Goal: Information Seeking & Learning: Find specific fact

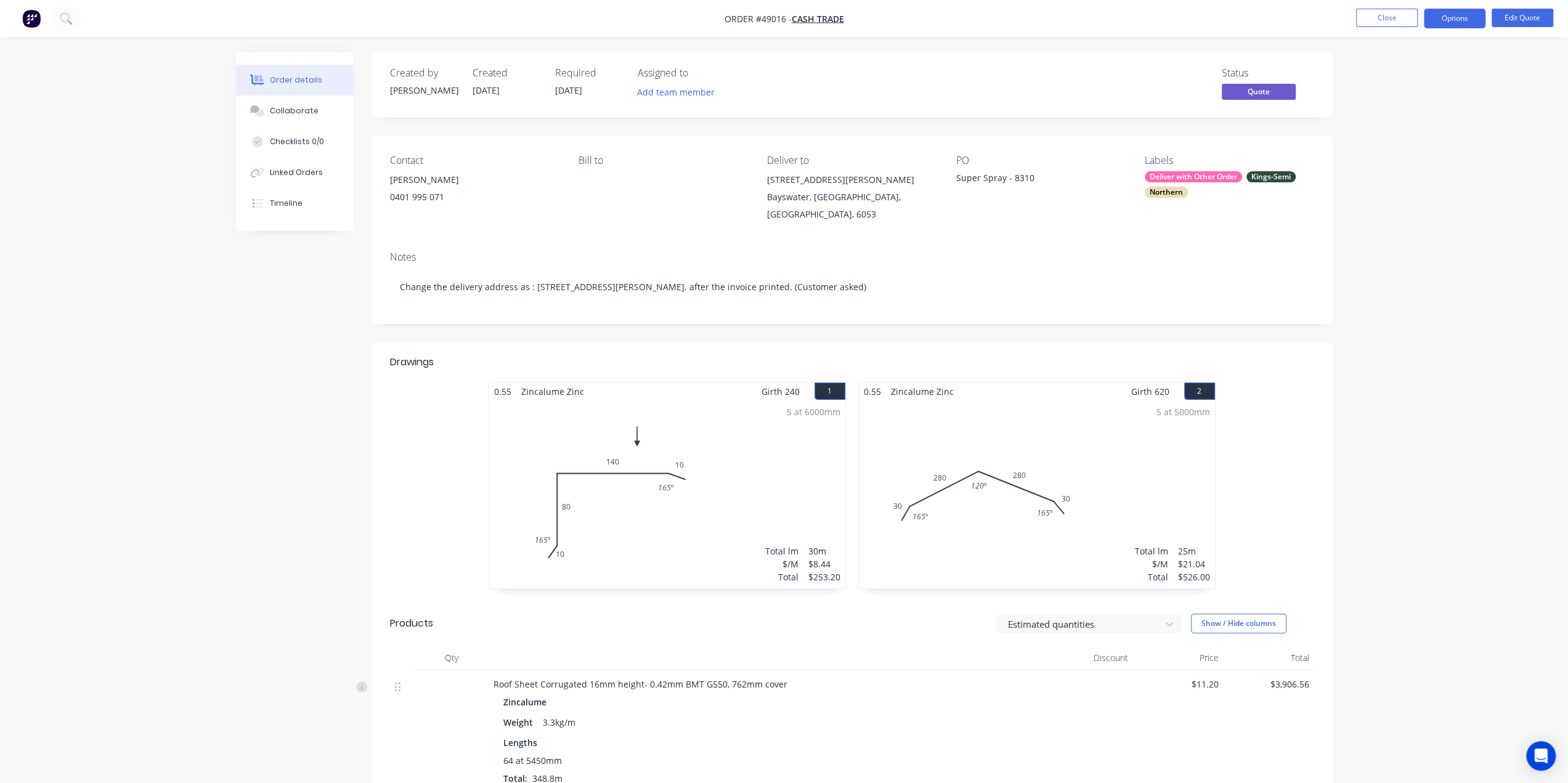
click at [1469, 15] on button "Options" at bounding box center [1455, 18] width 62 height 20
click at [1440, 146] on div "Convert to Order" at bounding box center [1418, 149] width 114 height 18
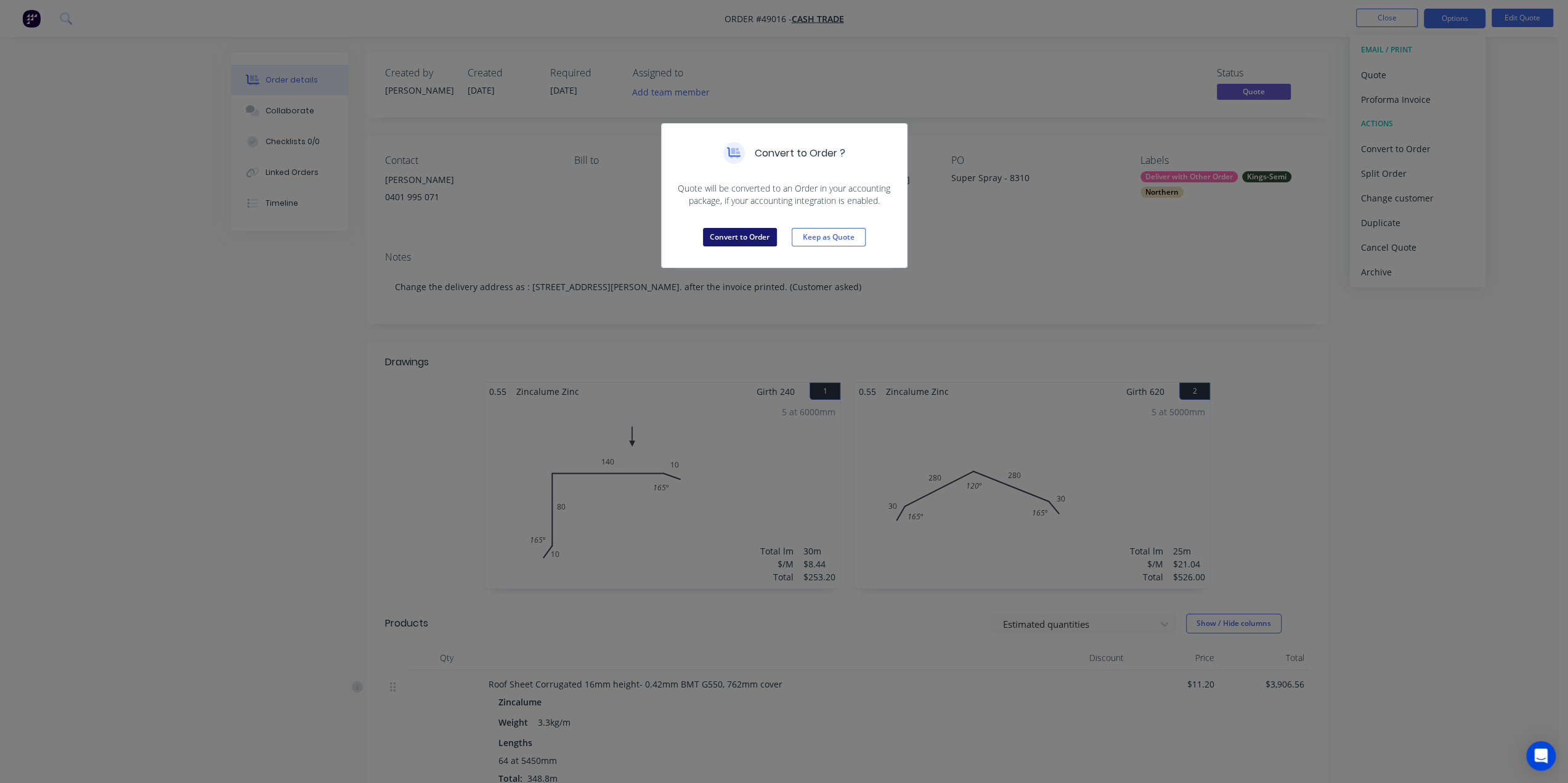
click at [764, 240] on button "Convert to Order" at bounding box center [739, 237] width 74 height 18
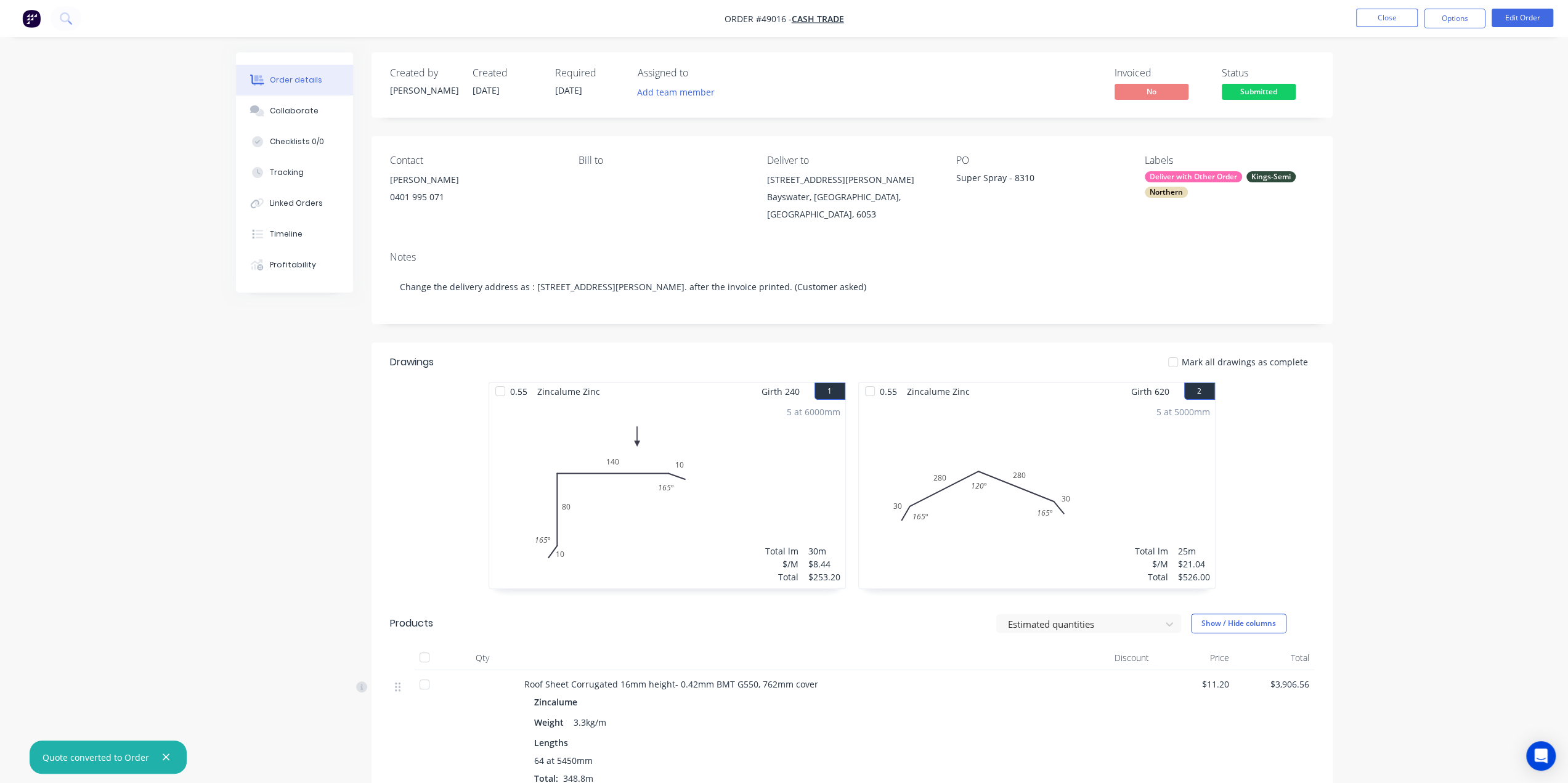
drag, startPoint x: 1512, startPoint y: 335, endPoint x: 1497, endPoint y: 328, distance: 16.6
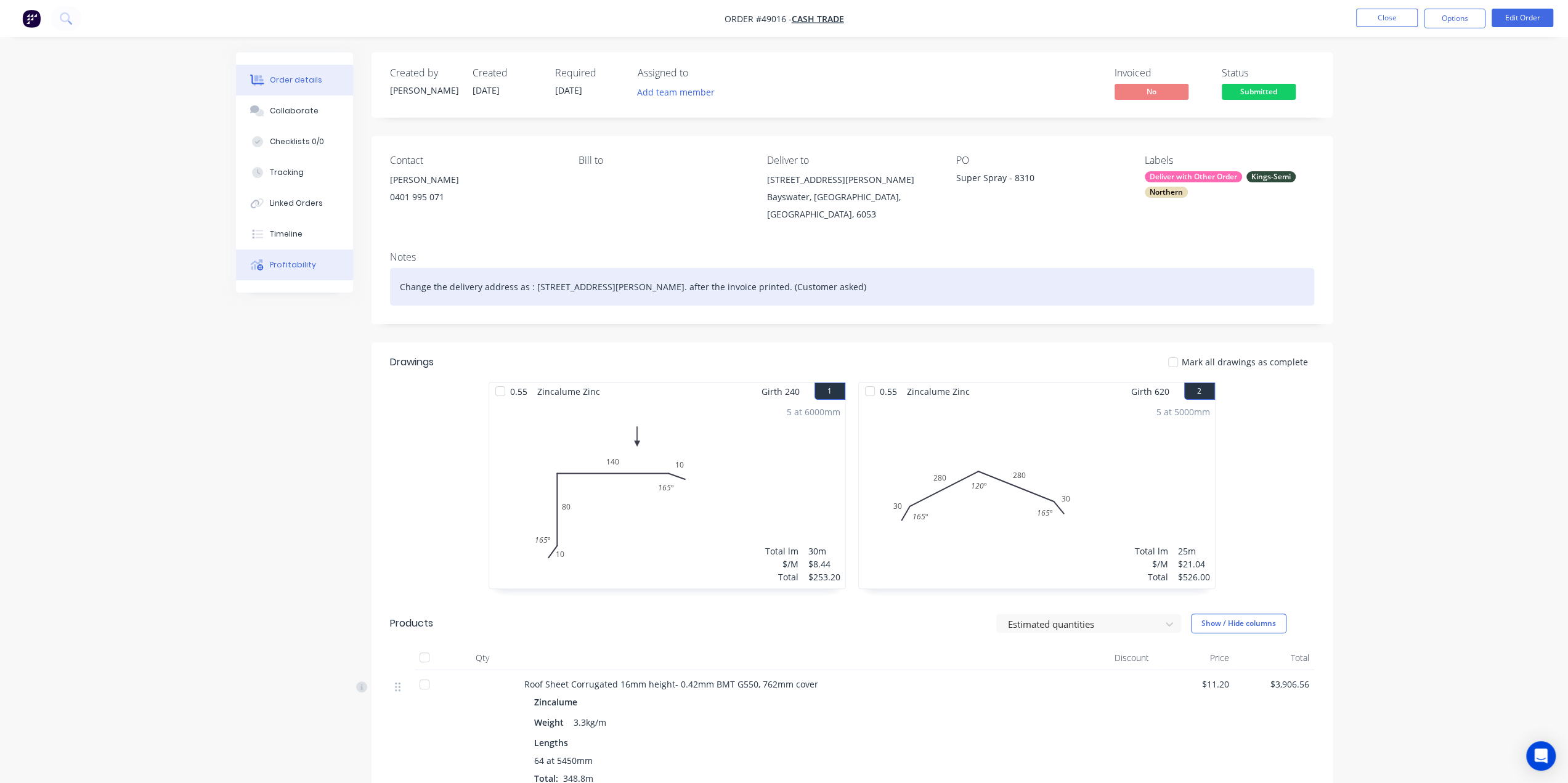
drag, startPoint x: 1029, startPoint y: 283, endPoint x: 248, endPoint y: 260, distance: 781.3
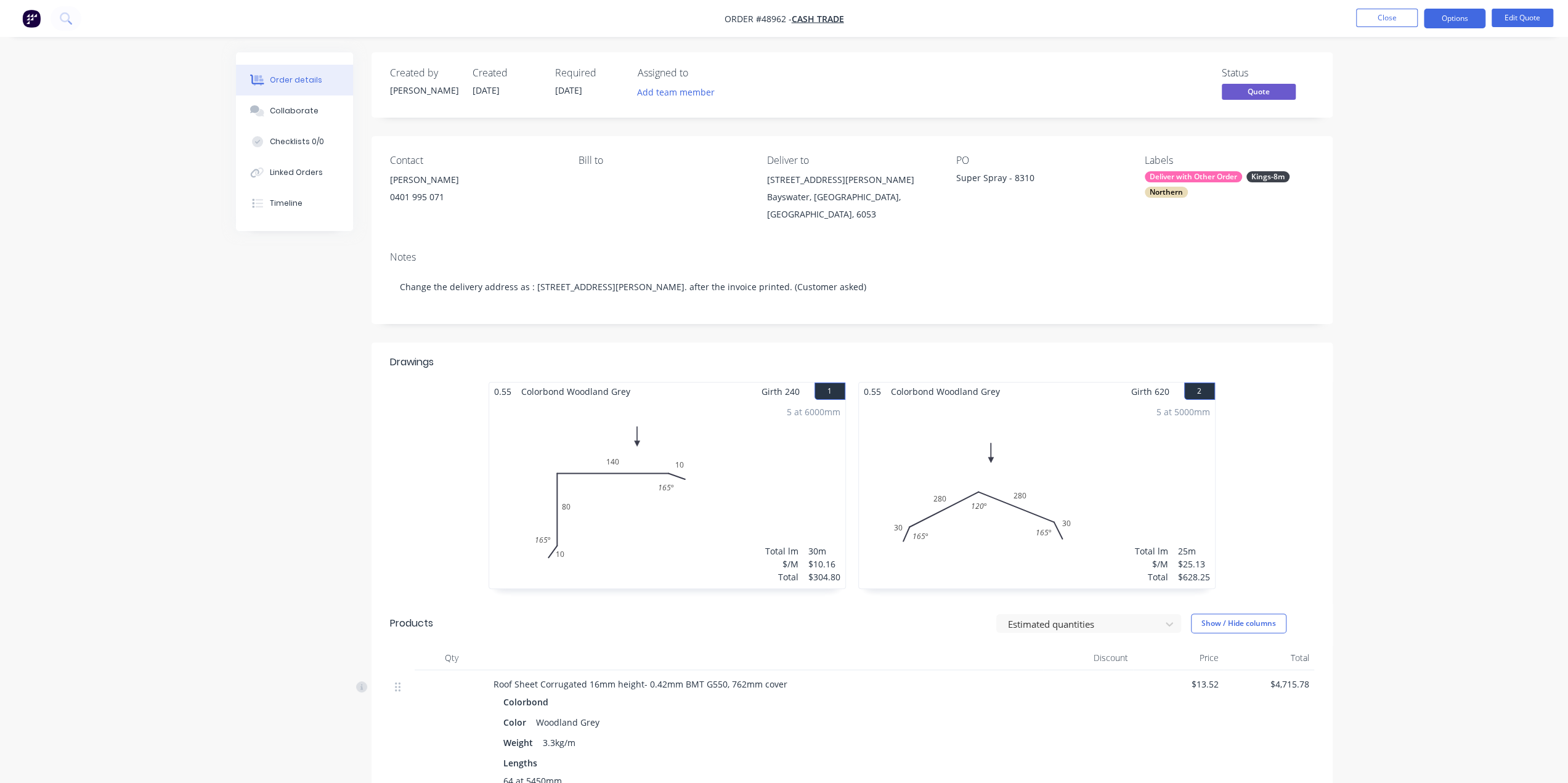
drag, startPoint x: 1472, startPoint y: 350, endPoint x: 1447, endPoint y: 272, distance: 81.9
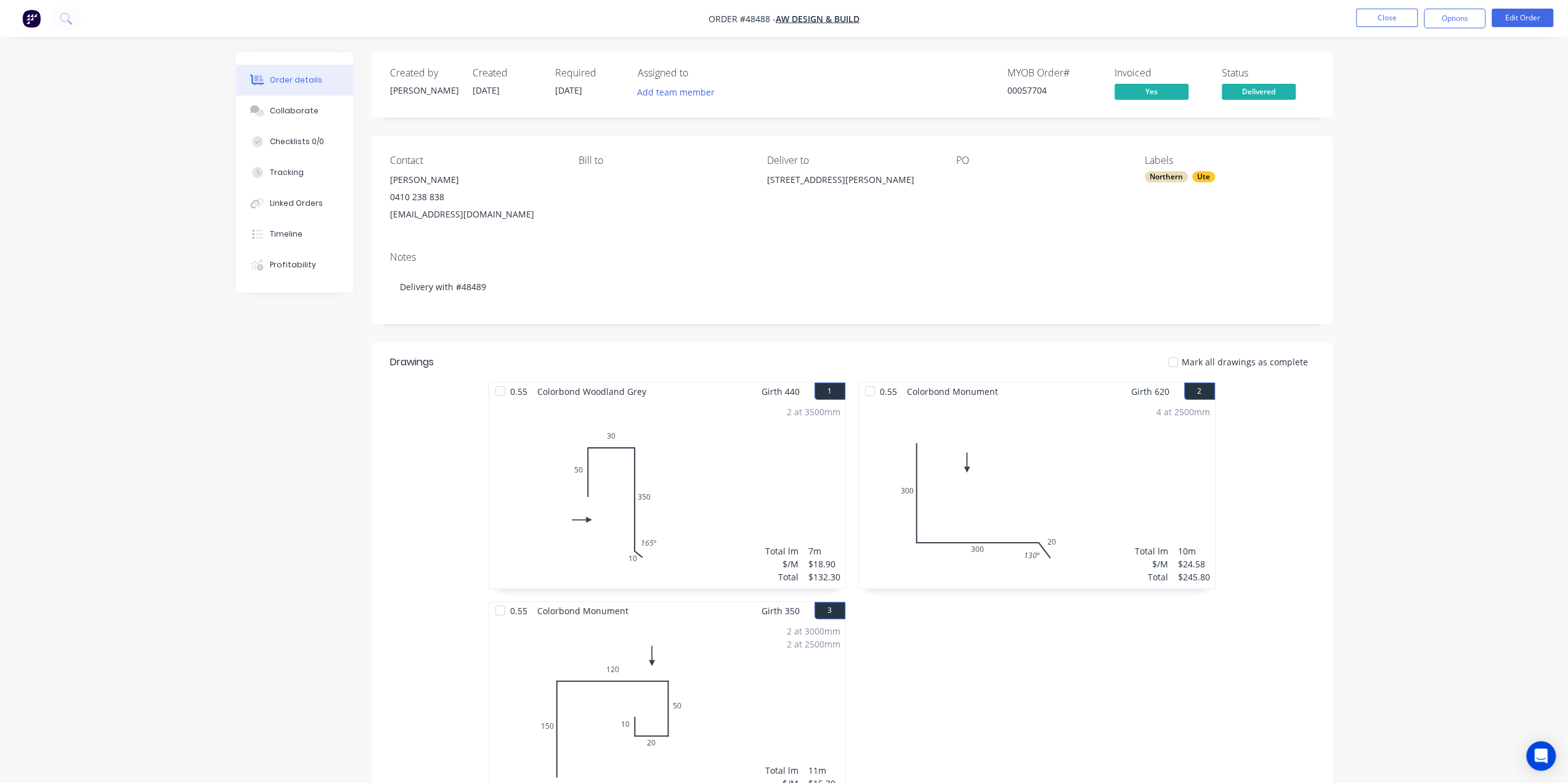
click at [39, 19] on img "button" at bounding box center [31, 18] width 18 height 18
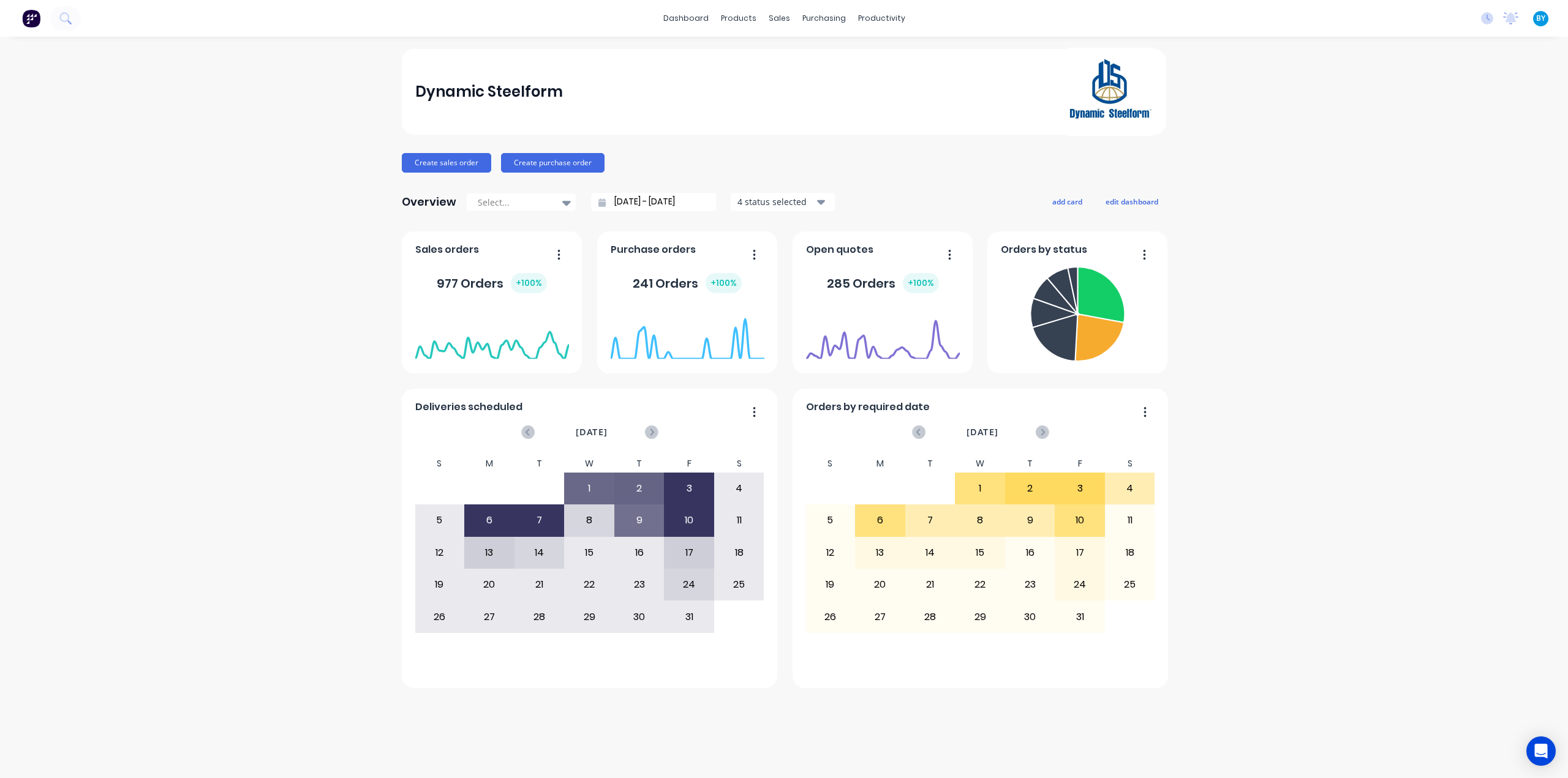
drag, startPoint x: 1498, startPoint y: 229, endPoint x: 919, endPoint y: 125, distance: 588.3
click at [1498, 229] on div "Dynamic Steelform Create sales order Create purchase order Overview Select... 0…" at bounding box center [784, 407] width 1568 height 717
click at [794, 58] on div at bounding box center [787, 59] width 18 height 11
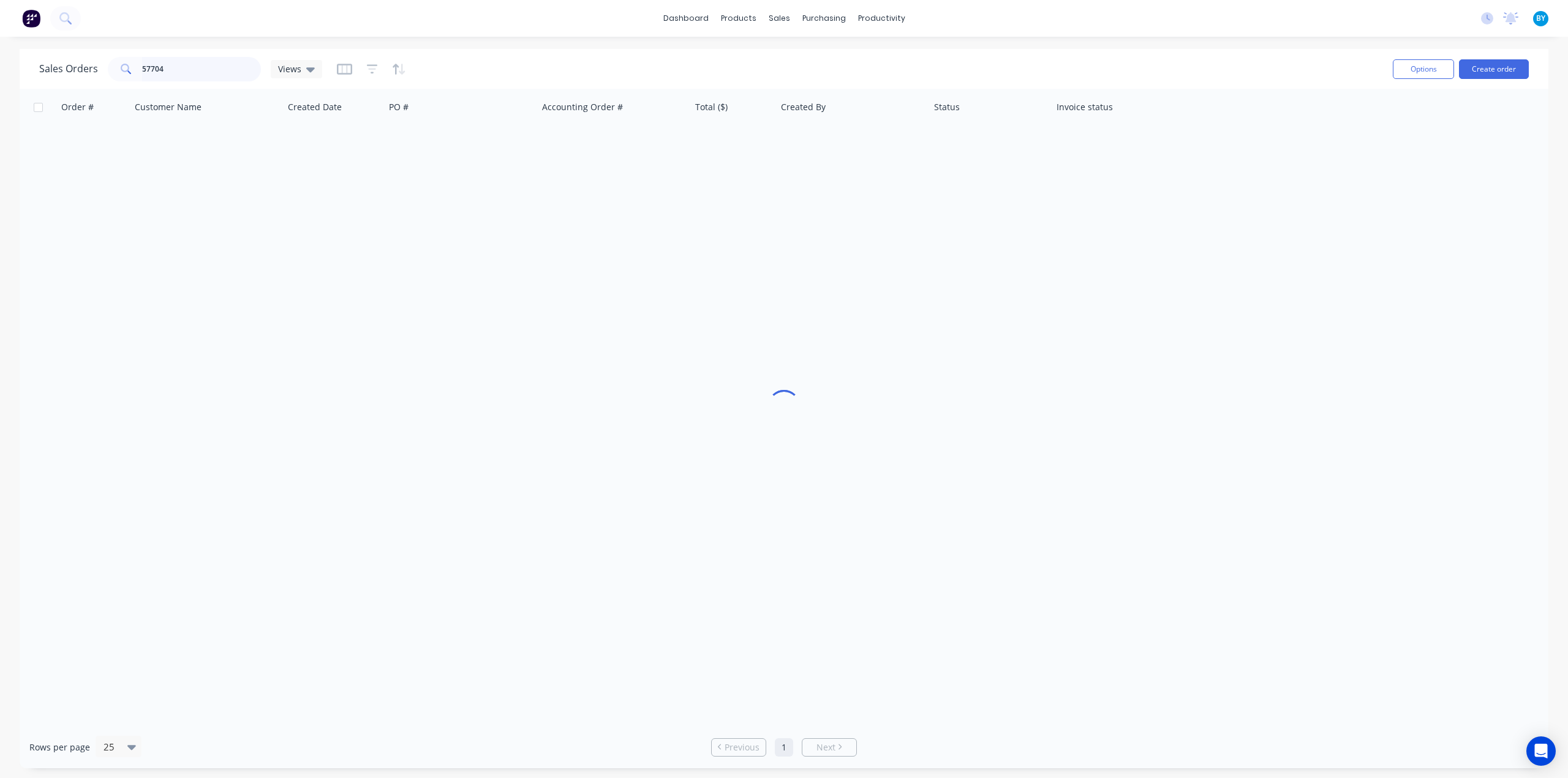
drag, startPoint x: 194, startPoint y: 73, endPoint x: 73, endPoint y: 70, distance: 121.0
click at [73, 70] on div "Sales Orders 57704 Views" at bounding box center [180, 69] width 283 height 24
type input "s"
type input "chun"
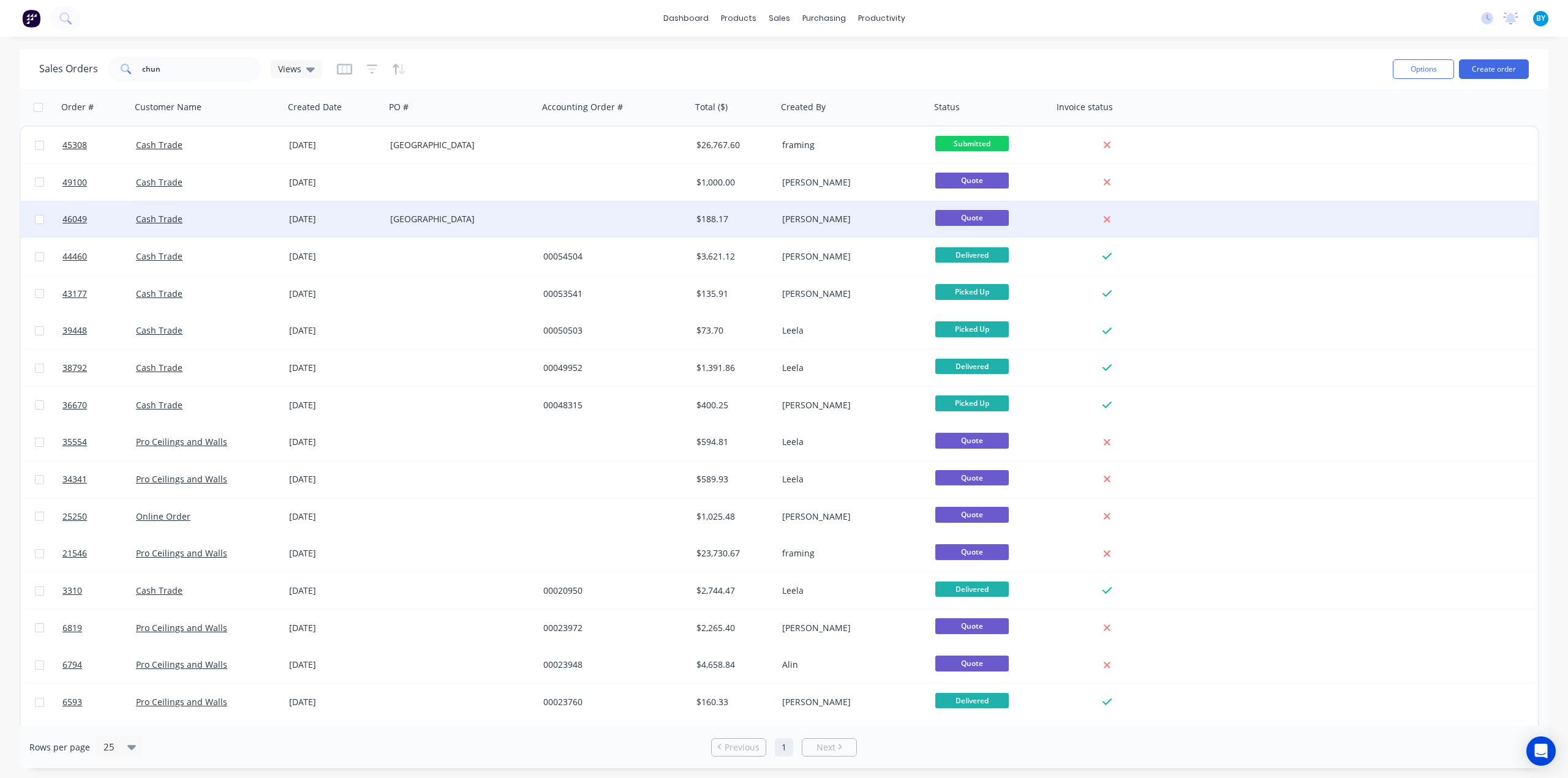
click at [594, 215] on div at bounding box center [614, 219] width 153 height 37
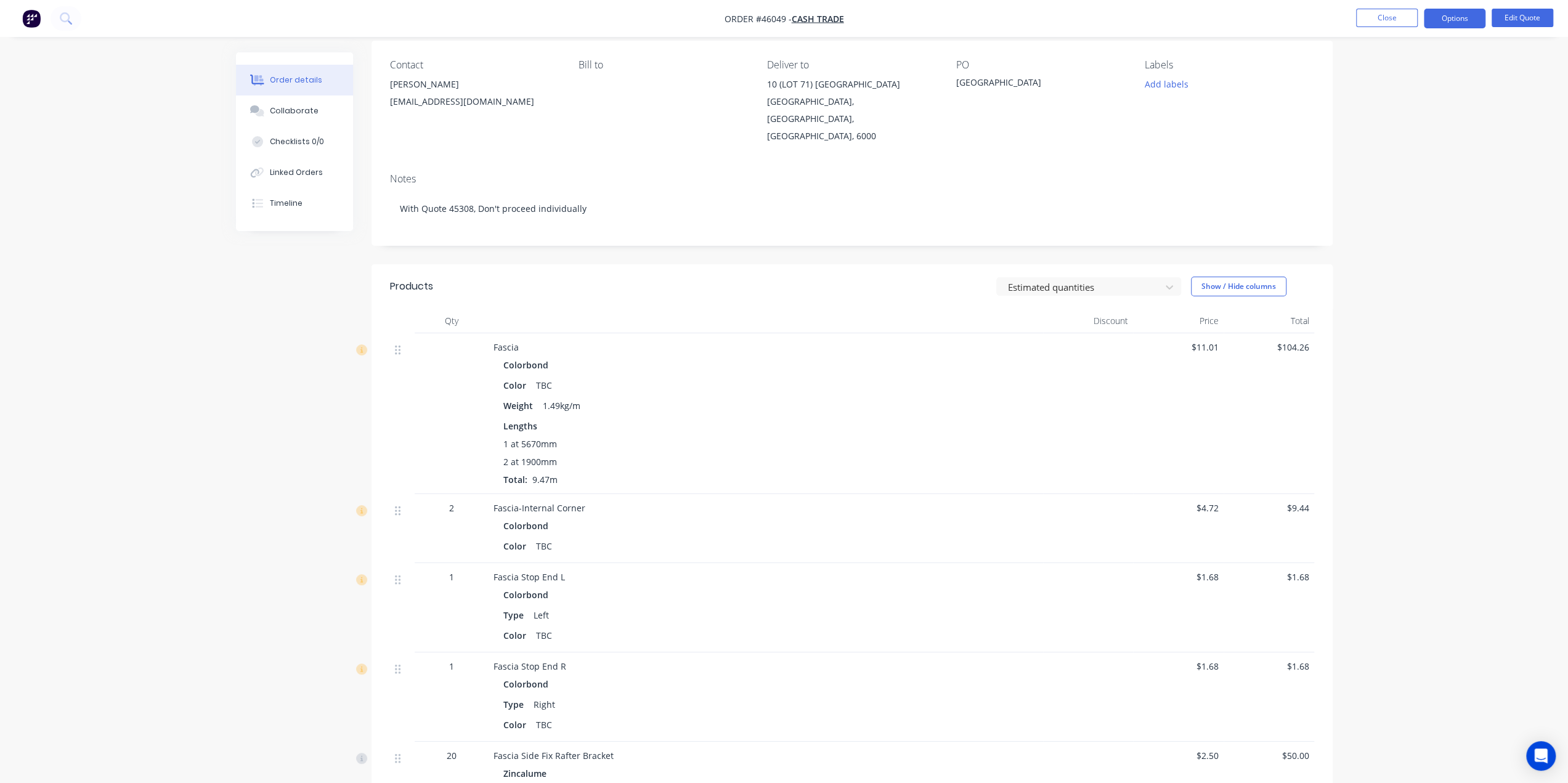
scroll to position [82, 0]
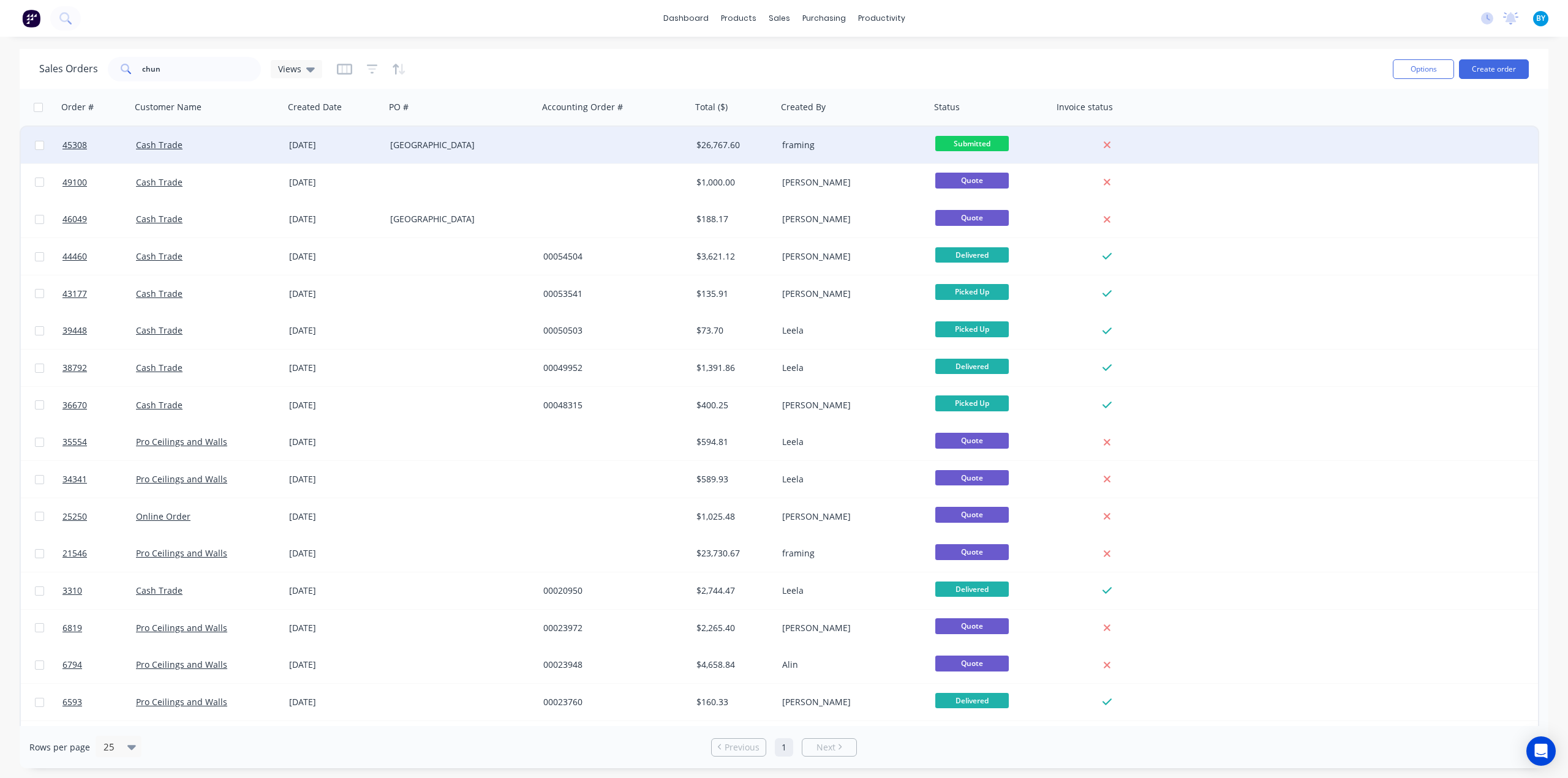
click at [584, 147] on div at bounding box center [614, 145] width 153 height 37
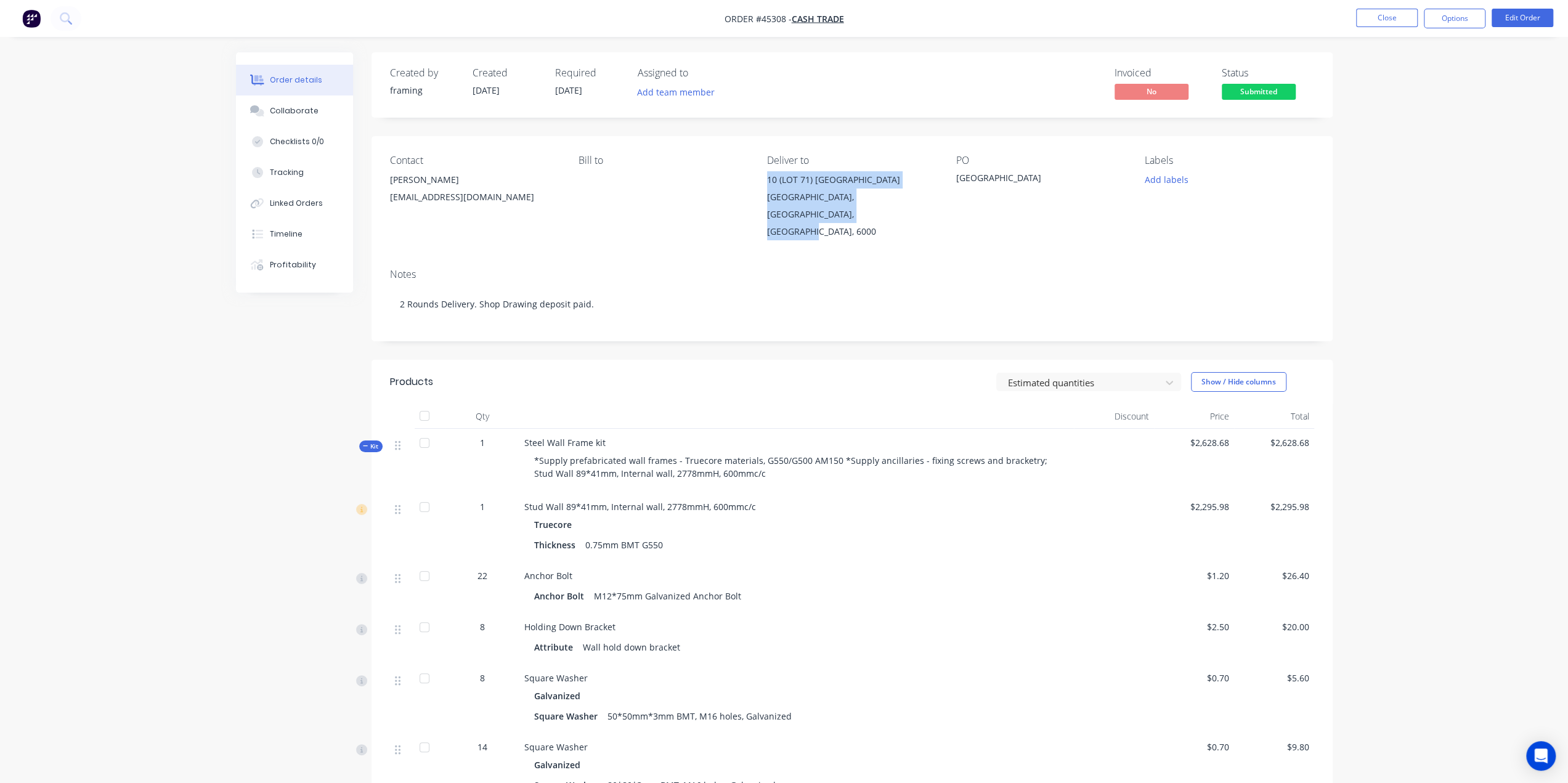
drag, startPoint x: 762, startPoint y: 183, endPoint x: 827, endPoint y: 217, distance: 73.4
click at [827, 217] on div "Contact Chun Haw hyew@salimleearchitects.com.au Bill to Deliver to 10 (LOT 71) …" at bounding box center [852, 198] width 961 height 123
copy div "10 (LOT 71) Coalesce Lane Shenton Park, Western Australia, Australia, 6000"
click at [738, 177] on div "Bill to" at bounding box center [663, 198] width 169 height 86
drag, startPoint x: 753, startPoint y: 178, endPoint x: 821, endPoint y: 178, distance: 68.0
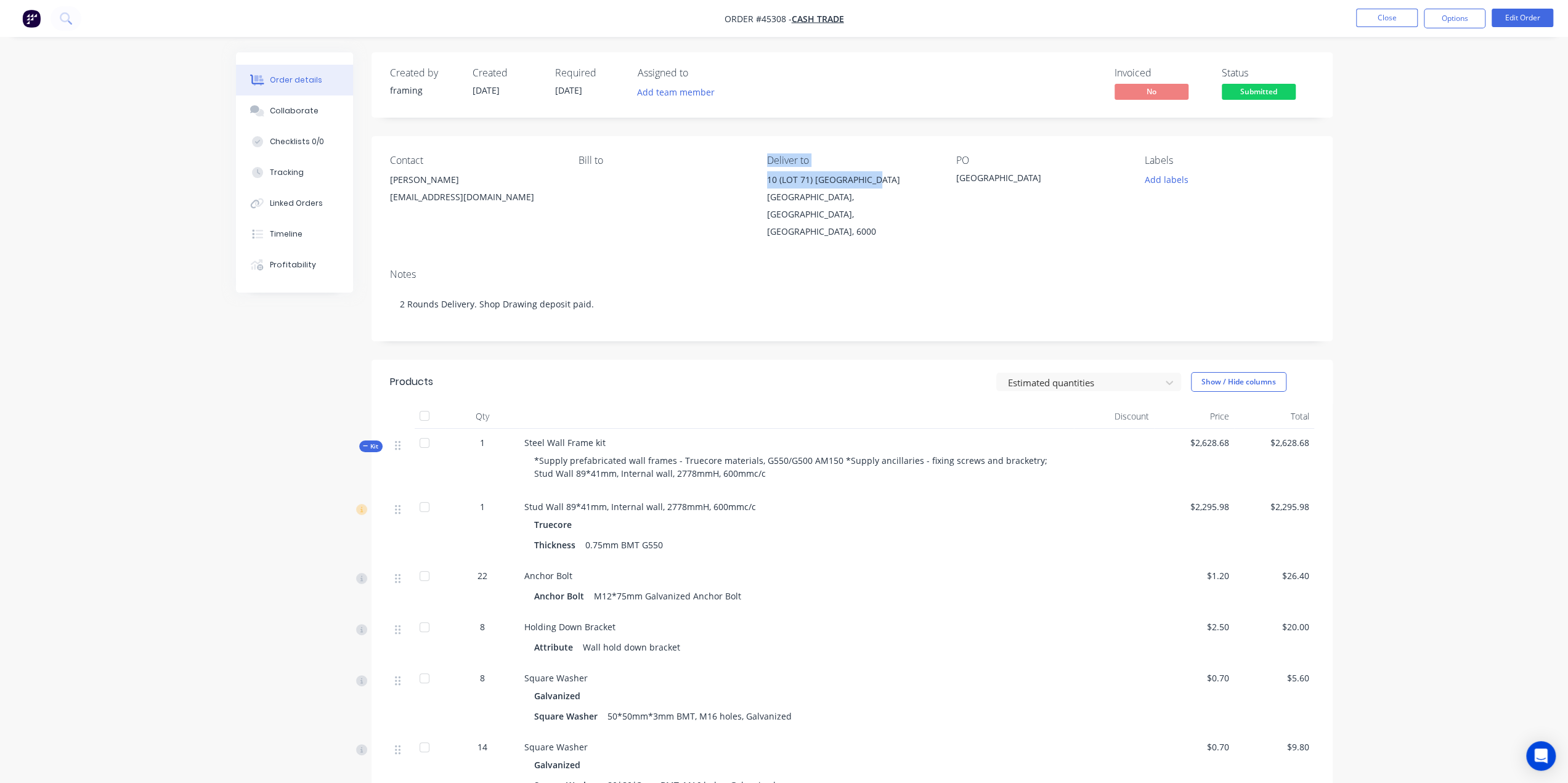
click at [894, 176] on div "Contact Chun Haw hyew@salimleearchitects.com.au Bill to Deliver to 10 (LOT 71) …" at bounding box center [852, 198] width 961 height 123
click at [739, 178] on div "Bill to" at bounding box center [663, 198] width 169 height 86
click at [760, 183] on div "Contact Chun Haw hyew@salimleearchitects.com.au Bill to Deliver to 10 (LOT 71) …" at bounding box center [852, 198] width 961 height 123
drag, startPoint x: 758, startPoint y: 183, endPoint x: 890, endPoint y: 183, distance: 132.0
click at [890, 183] on div "Contact Chun Haw hyew@salimleearchitects.com.au Bill to Deliver to 10 (LOT 71) …" at bounding box center [852, 198] width 961 height 123
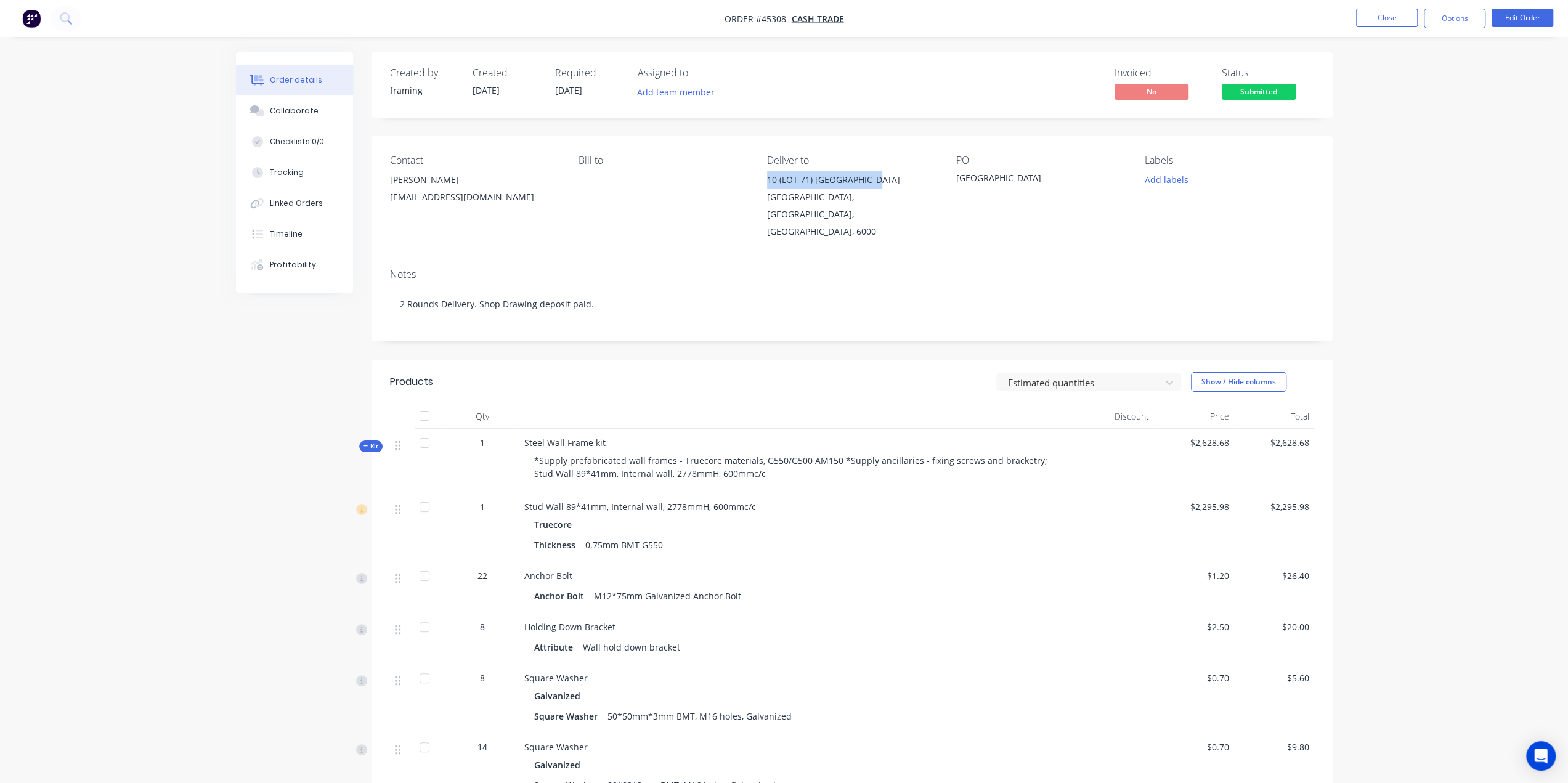
copy div "10 (LOT 71) Coalesce Lane"
drag, startPoint x: 758, startPoint y: 198, endPoint x: 821, endPoint y: 200, distance: 63.0
click at [821, 200] on div "Contact Chun Haw hyew@salimleearchitects.com.au Bill to Deliver to 10 (LOT 71) …" at bounding box center [852, 198] width 961 height 123
copy div "Shenton Park"
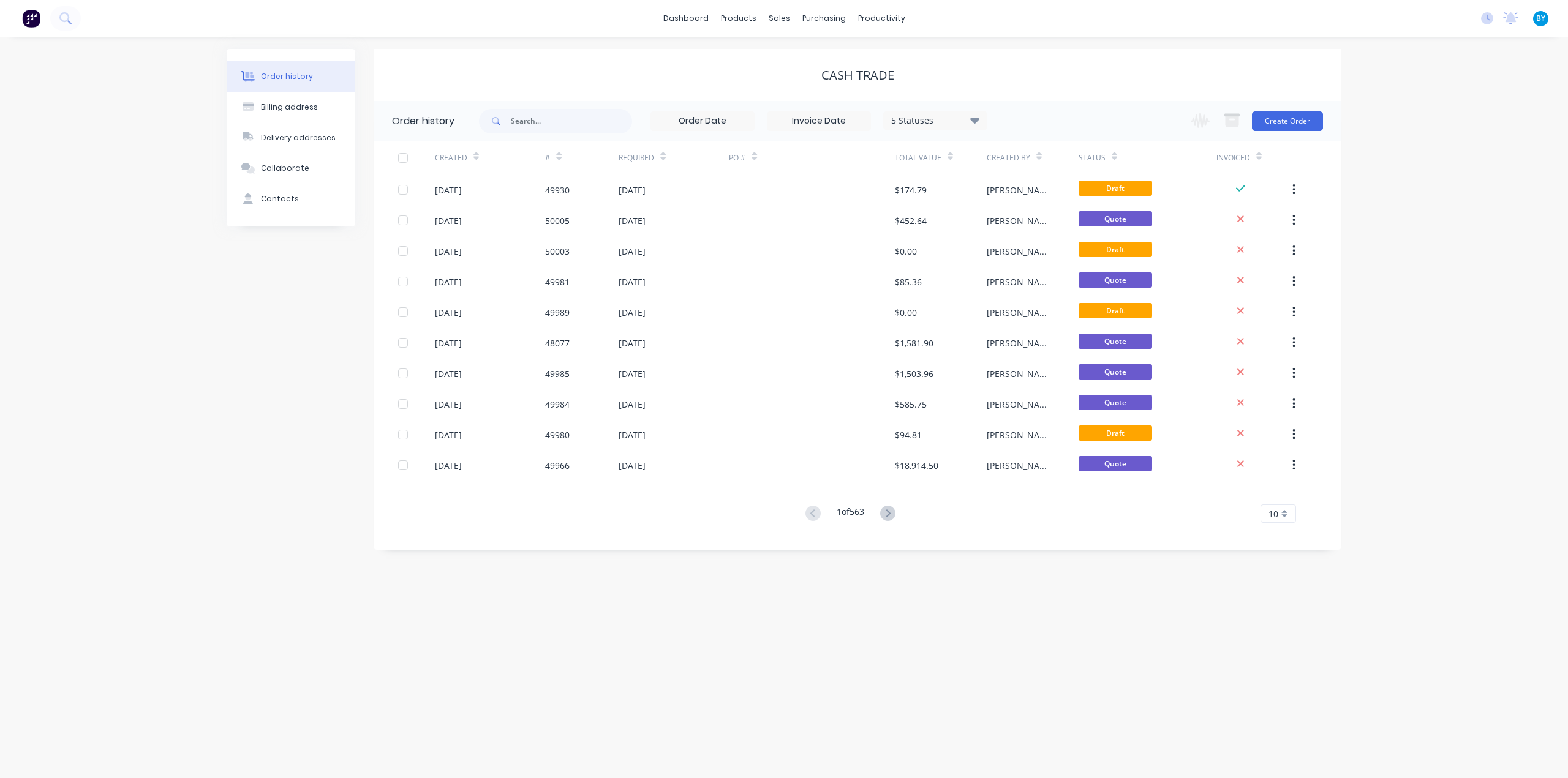
click at [29, 17] on img at bounding box center [31, 18] width 18 height 18
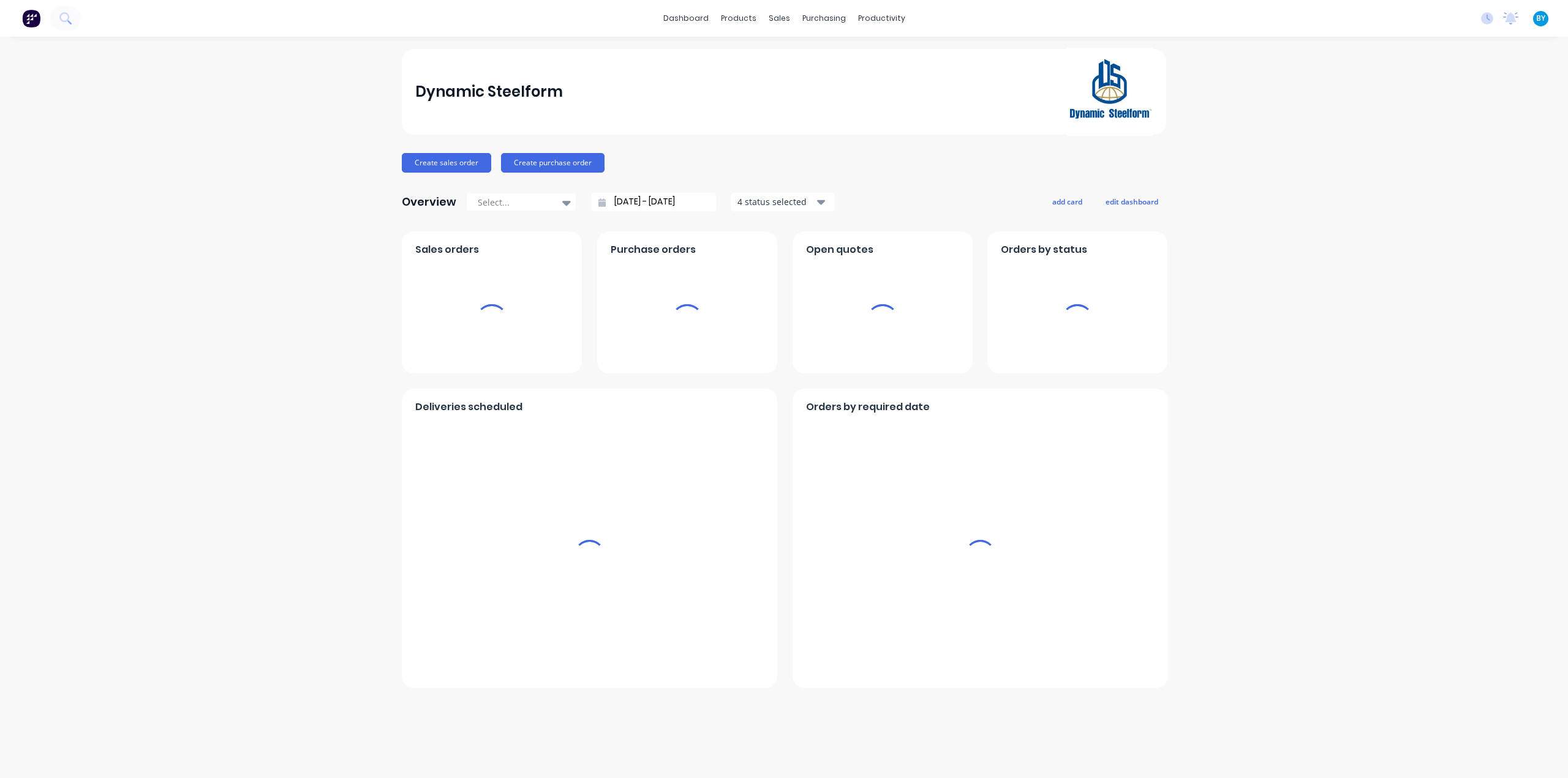
click at [776, 16] on div "sales" at bounding box center [779, 18] width 33 height 18
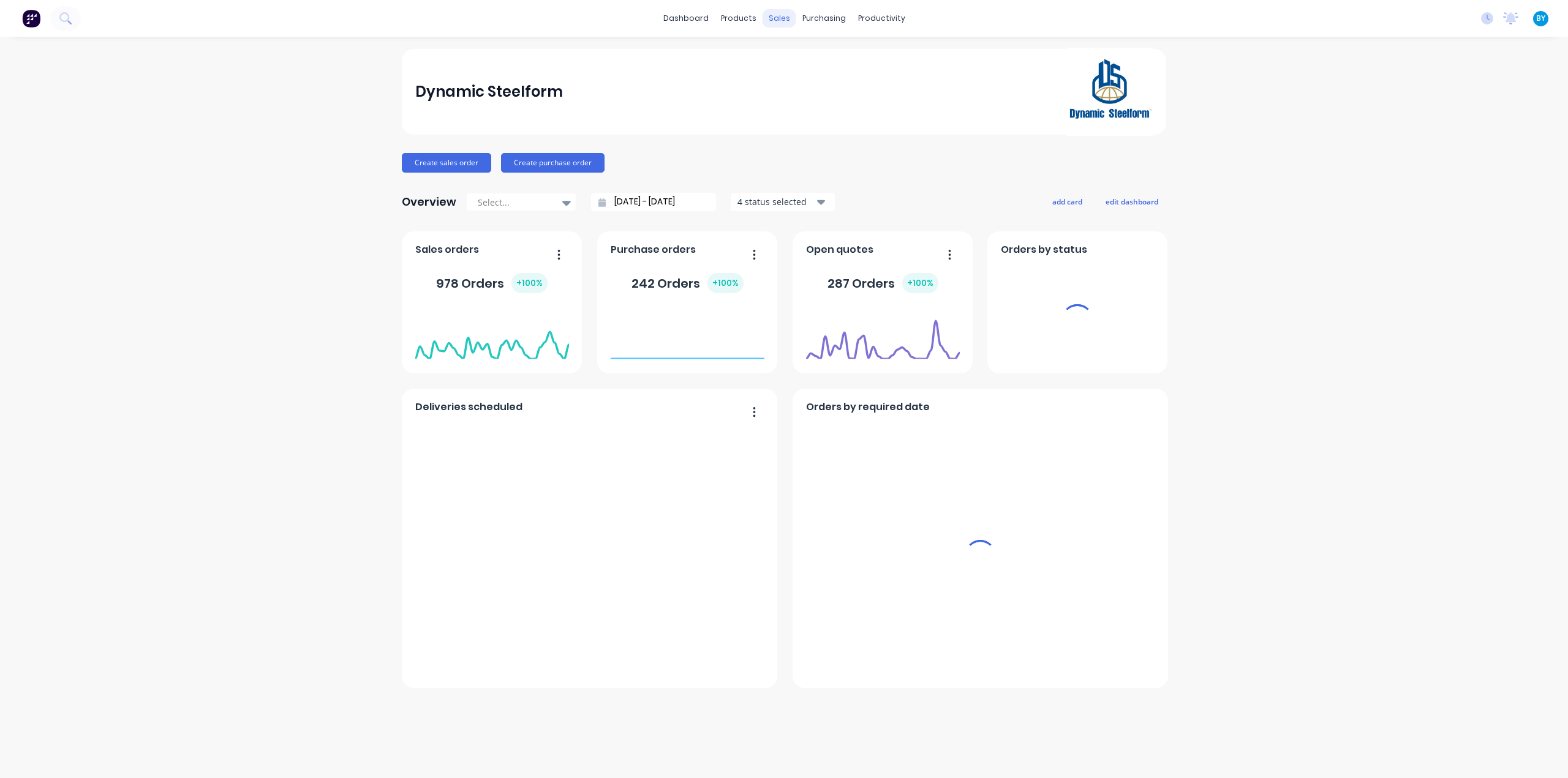
click at [771, 14] on div "sales" at bounding box center [779, 18] width 33 height 18
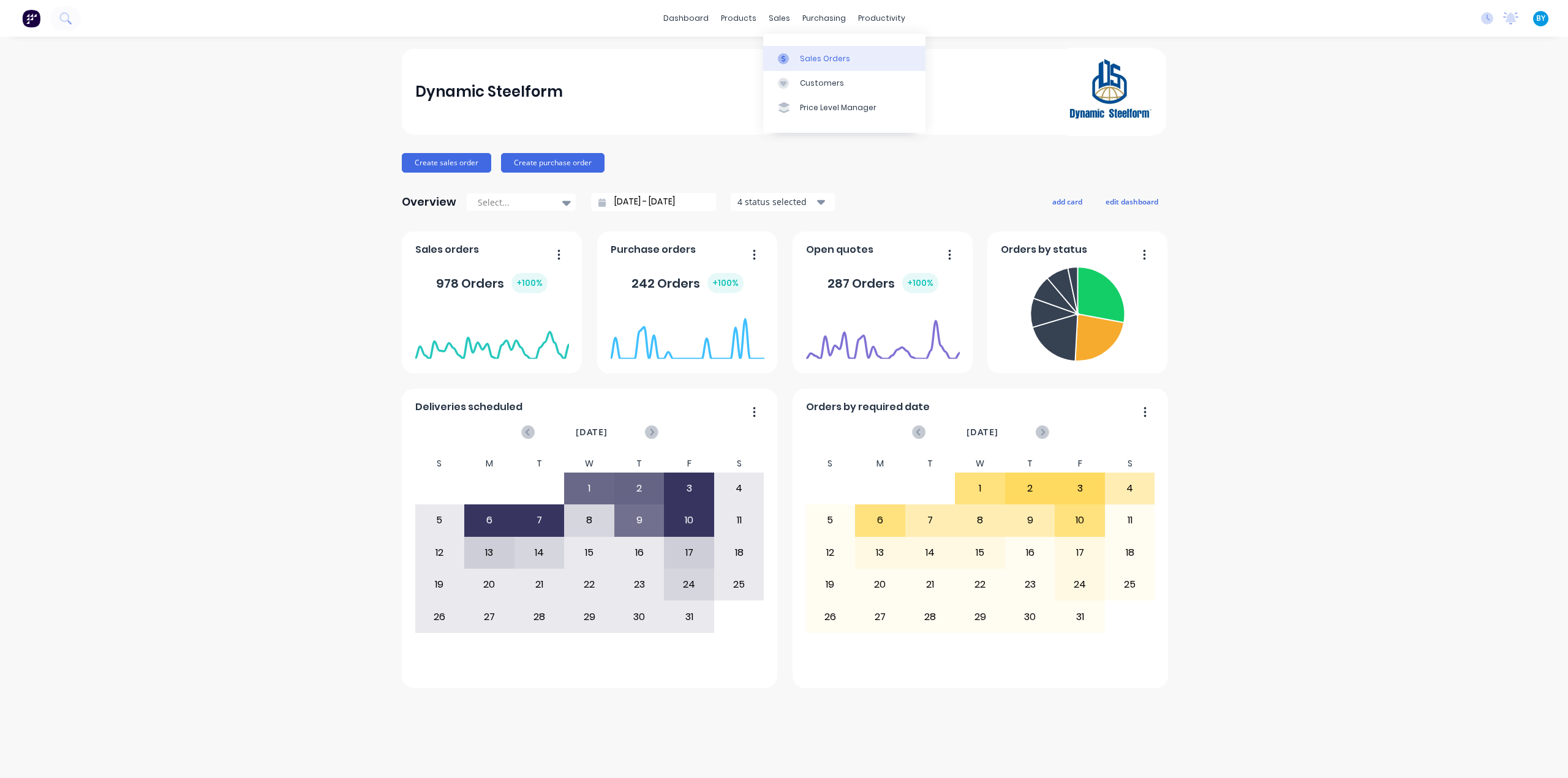
click at [800, 61] on div "Sales Orders" at bounding box center [825, 59] width 51 height 11
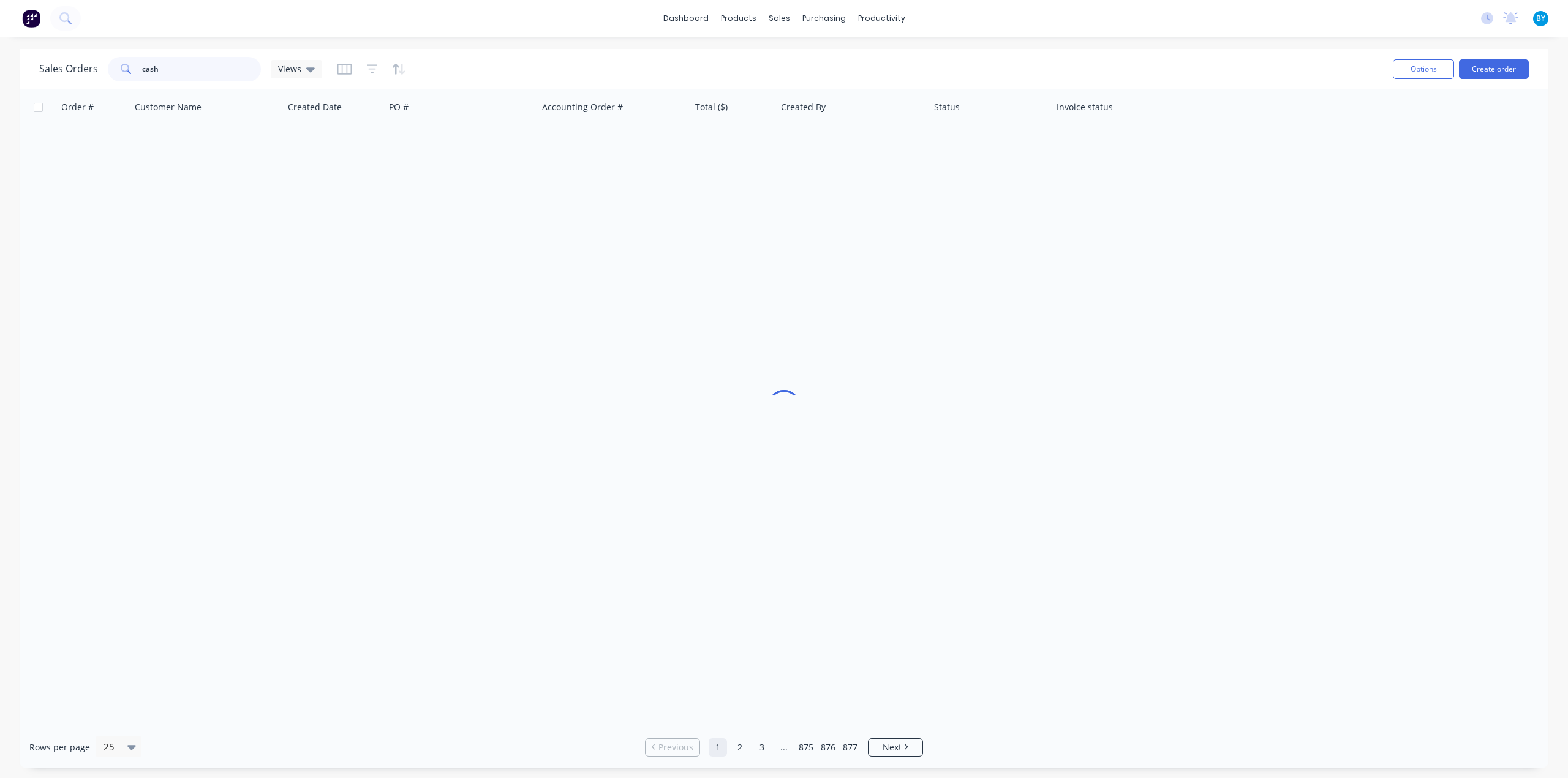
drag, startPoint x: 138, startPoint y: 73, endPoint x: 49, endPoint y: 70, distance: 89.1
click at [17, 71] on div "Sales Orders cash Views Options Create order Order # Customer Name Created Date…" at bounding box center [784, 408] width 1568 height 719
type input "s"
type input "c"
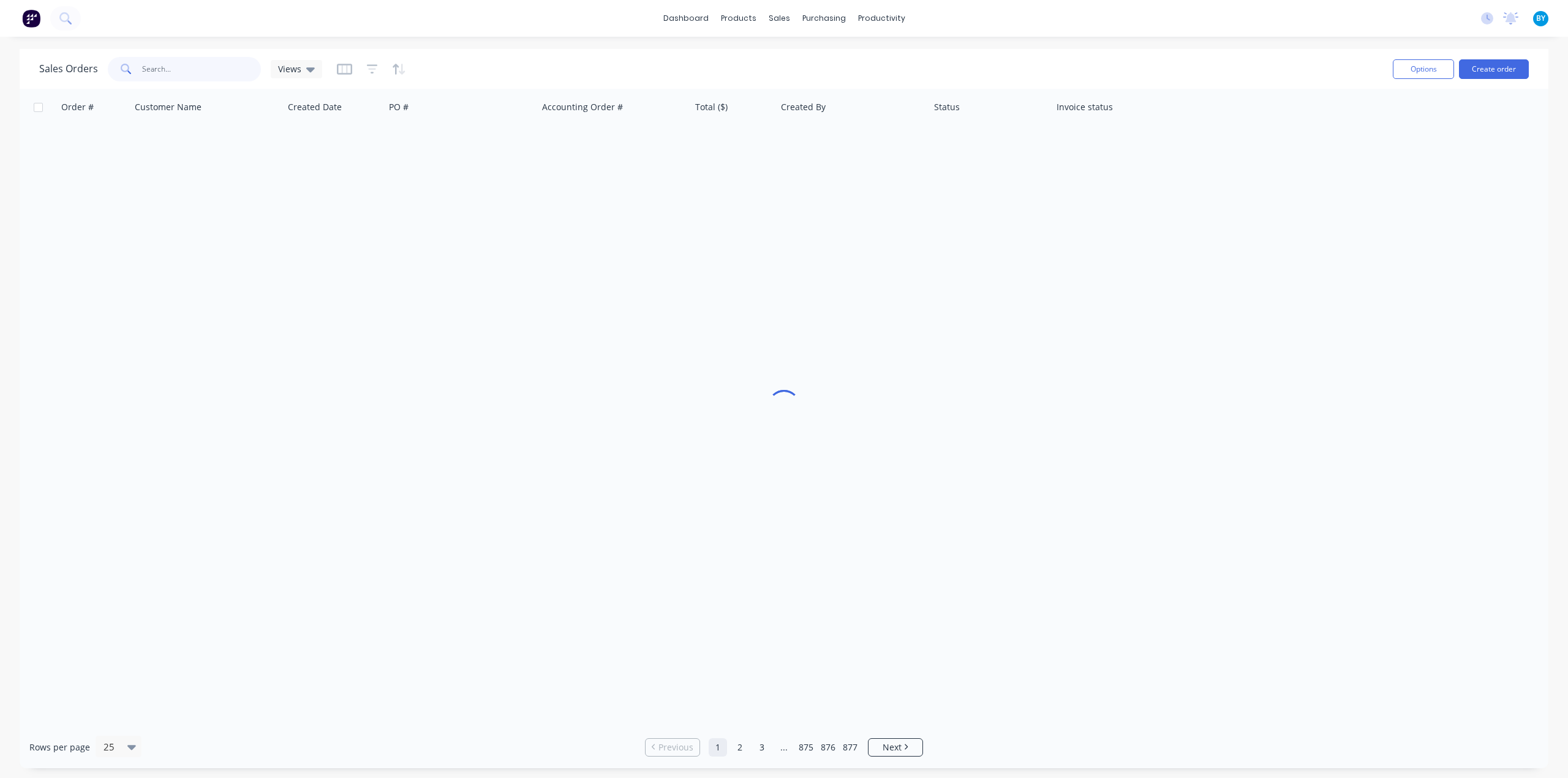
type input "c"
type input "佩"
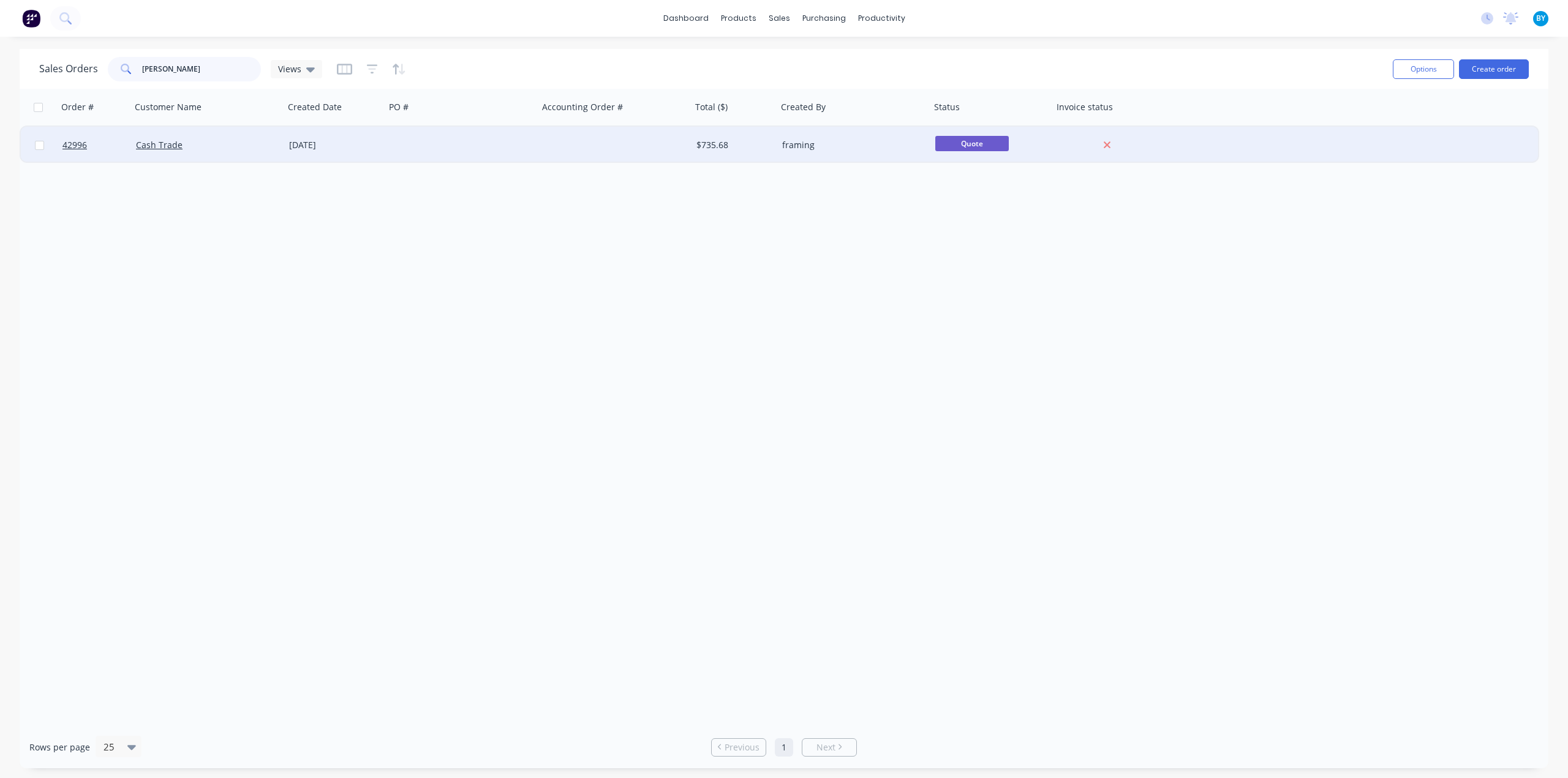
type input "peter lock"
click at [423, 143] on div at bounding box center [461, 145] width 153 height 37
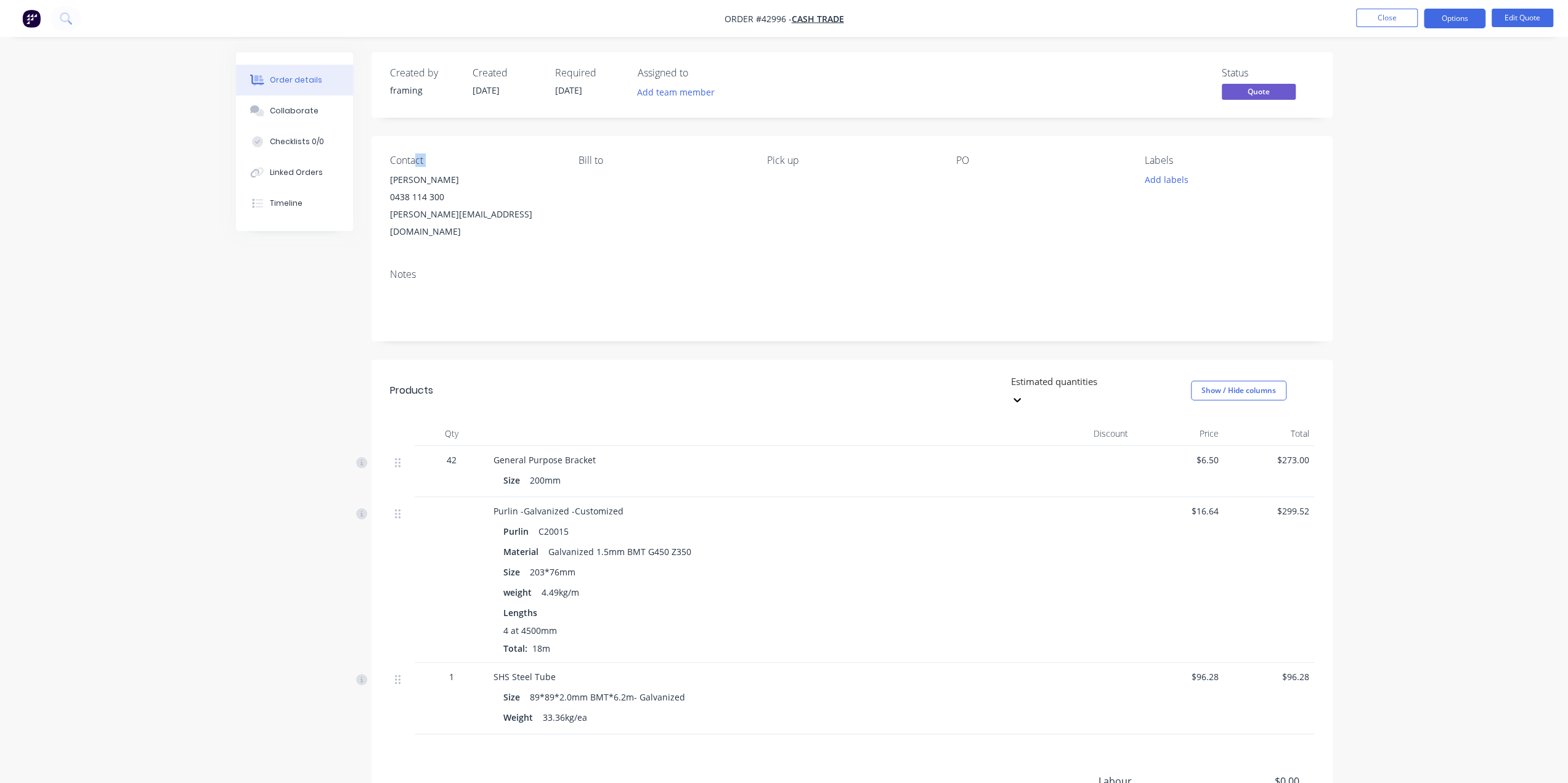
drag, startPoint x: 387, startPoint y: 177, endPoint x: 411, endPoint y: 162, distance: 28.3
click at [413, 161] on div "Contact Peter Lock 0438 114 300 peter.lock@miningplus.com.au Bill to Pick up PO…" at bounding box center [852, 198] width 961 height 123
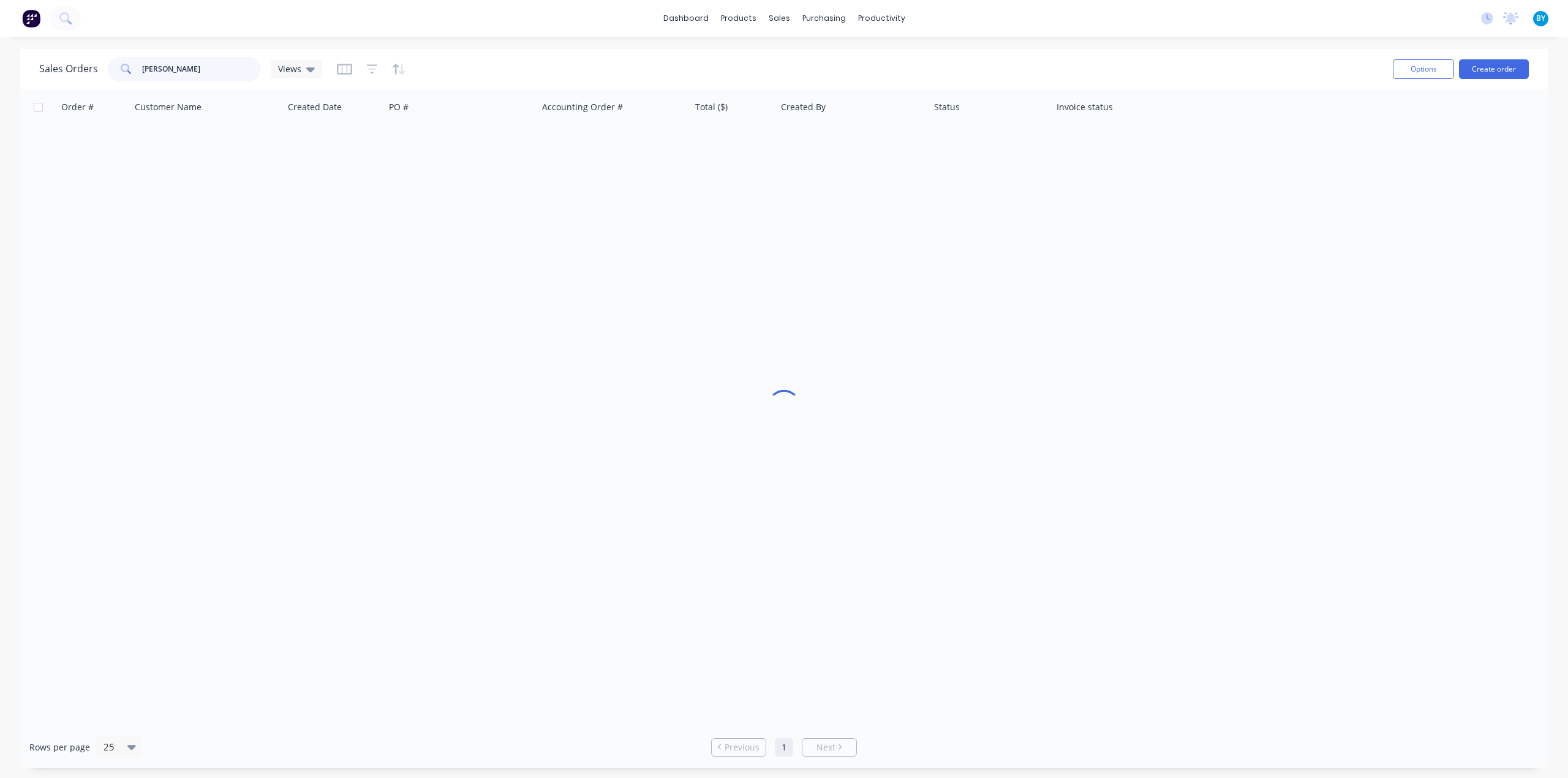
drag, startPoint x: 218, startPoint y: 67, endPoint x: 157, endPoint y: 65, distance: 61.0
click at [157, 65] on input "peter lock" at bounding box center [202, 69] width 119 height 24
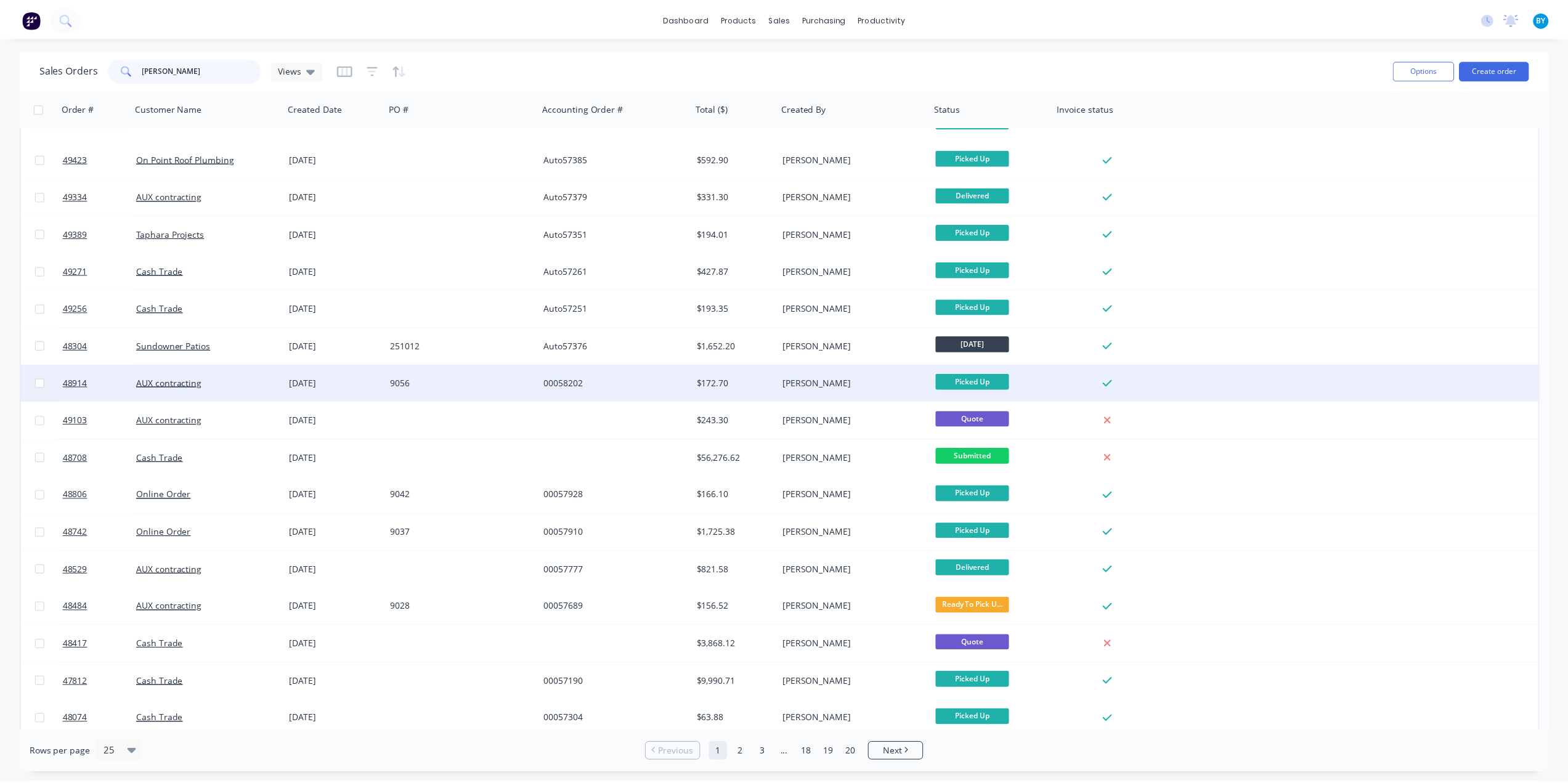
scroll to position [185, 0]
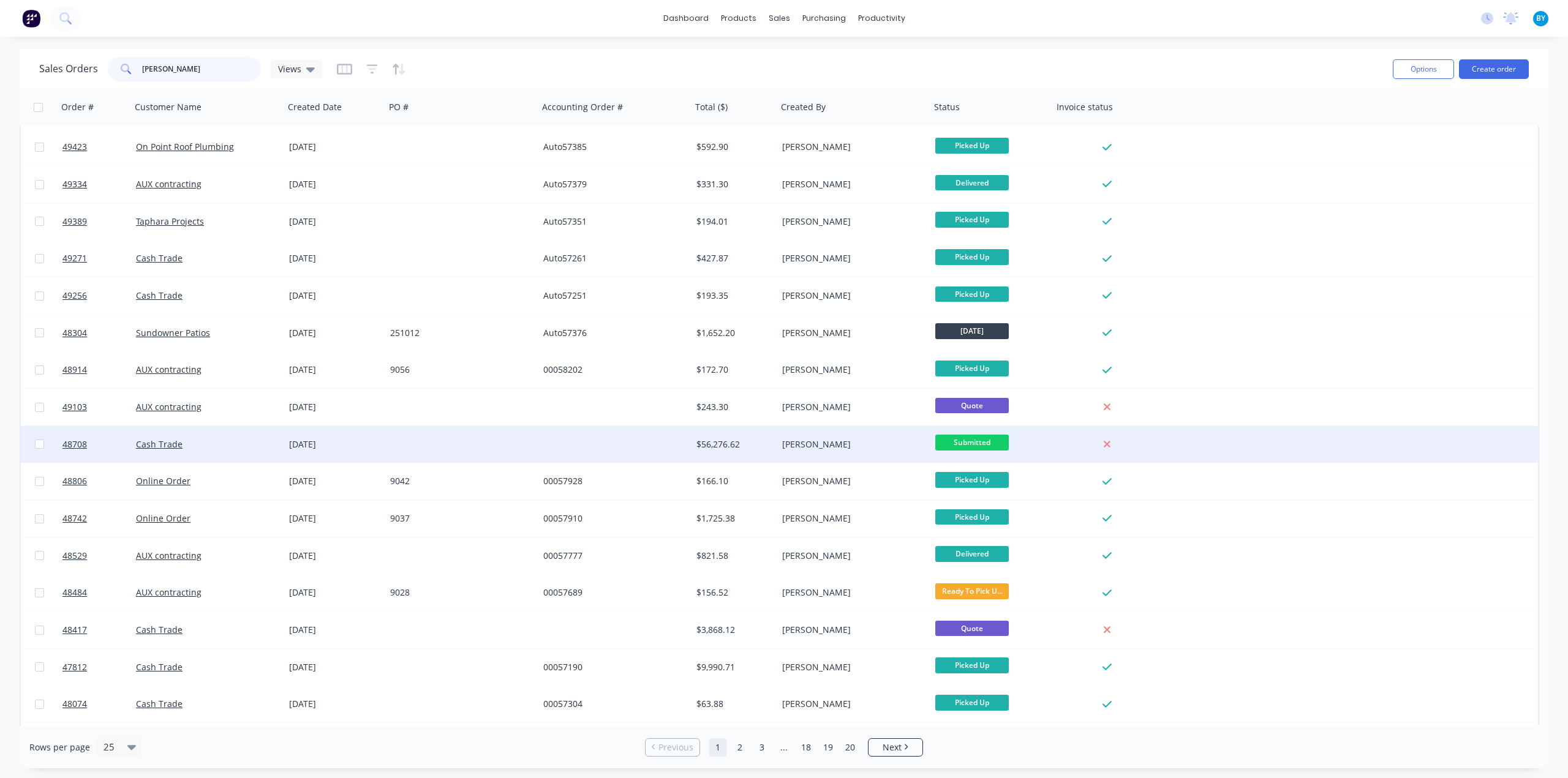
type input "peter"
click at [636, 443] on div at bounding box center [614, 444] width 153 height 37
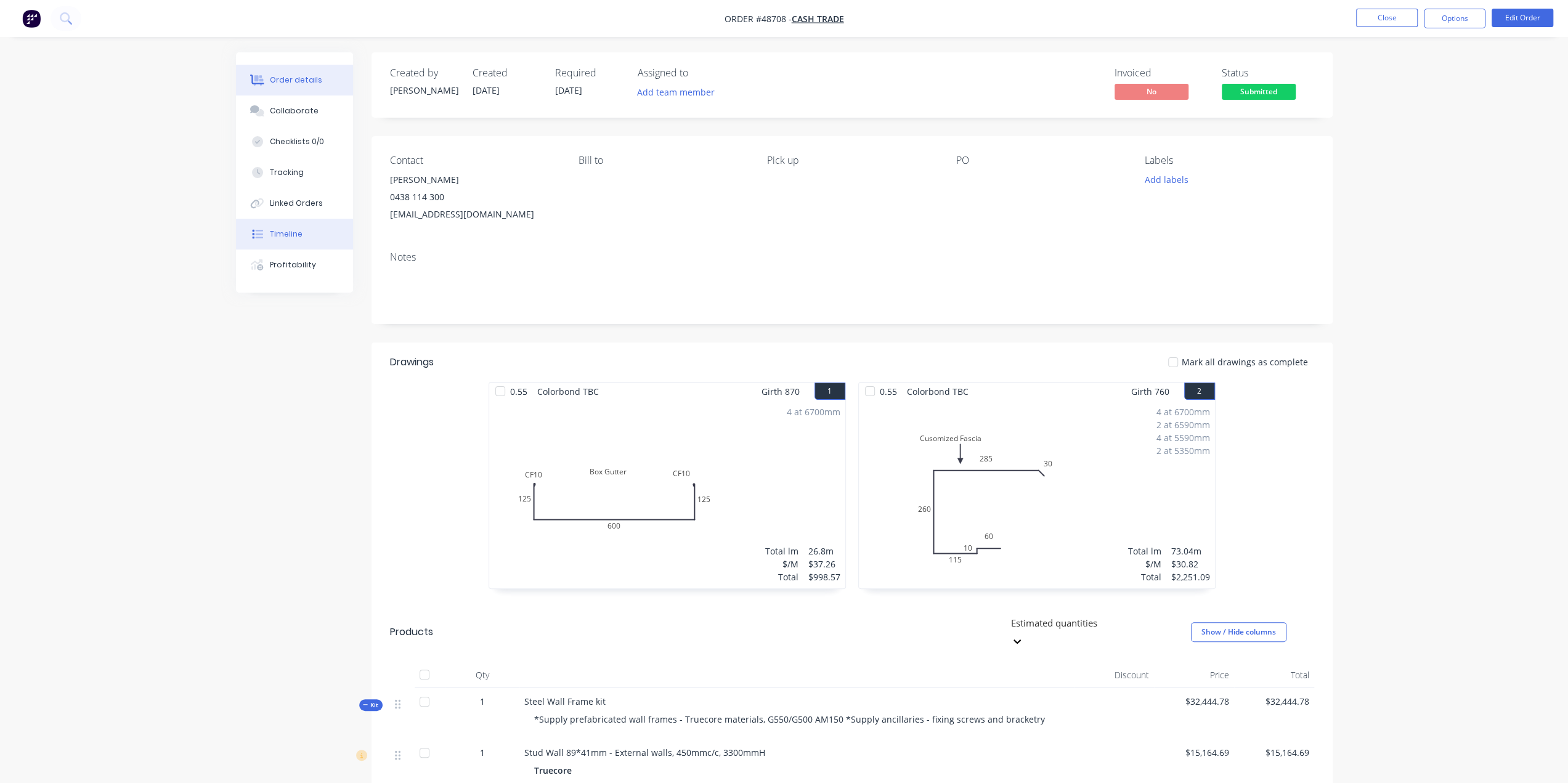
click at [310, 232] on button "Timeline" at bounding box center [294, 234] width 117 height 31
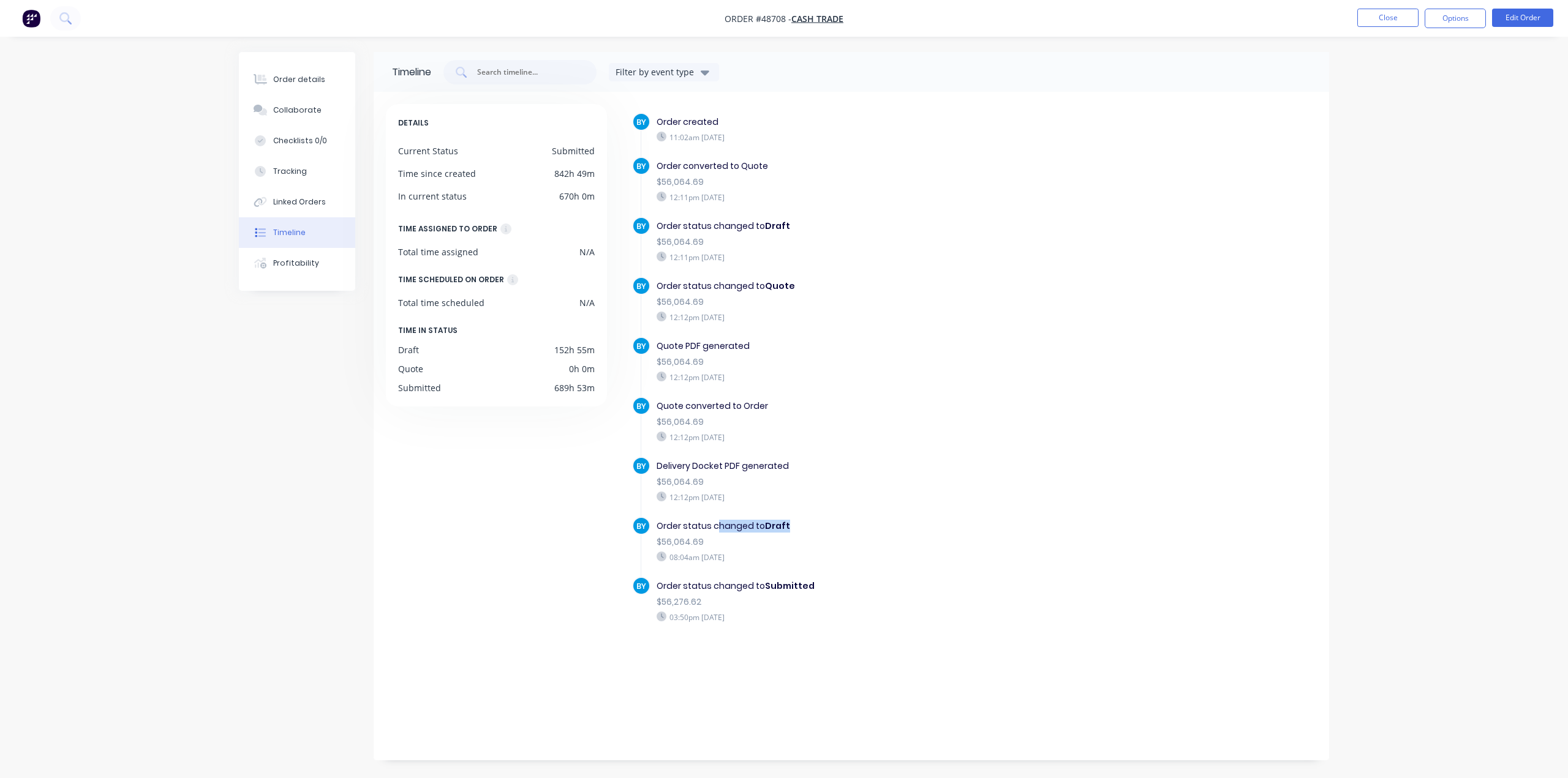
drag, startPoint x: 719, startPoint y: 520, endPoint x: 793, endPoint y: 520, distance: 74.0
click at [793, 520] on div "Order status changed to Draft" at bounding box center [869, 527] width 423 height 13
click at [841, 527] on div "Order status changed to Draft" at bounding box center [869, 527] width 423 height 13
drag, startPoint x: 730, startPoint y: 459, endPoint x: 807, endPoint y: 460, distance: 77.0
click at [807, 460] on div "Delivery Docket PDF generated" at bounding box center [869, 466] width 423 height 13
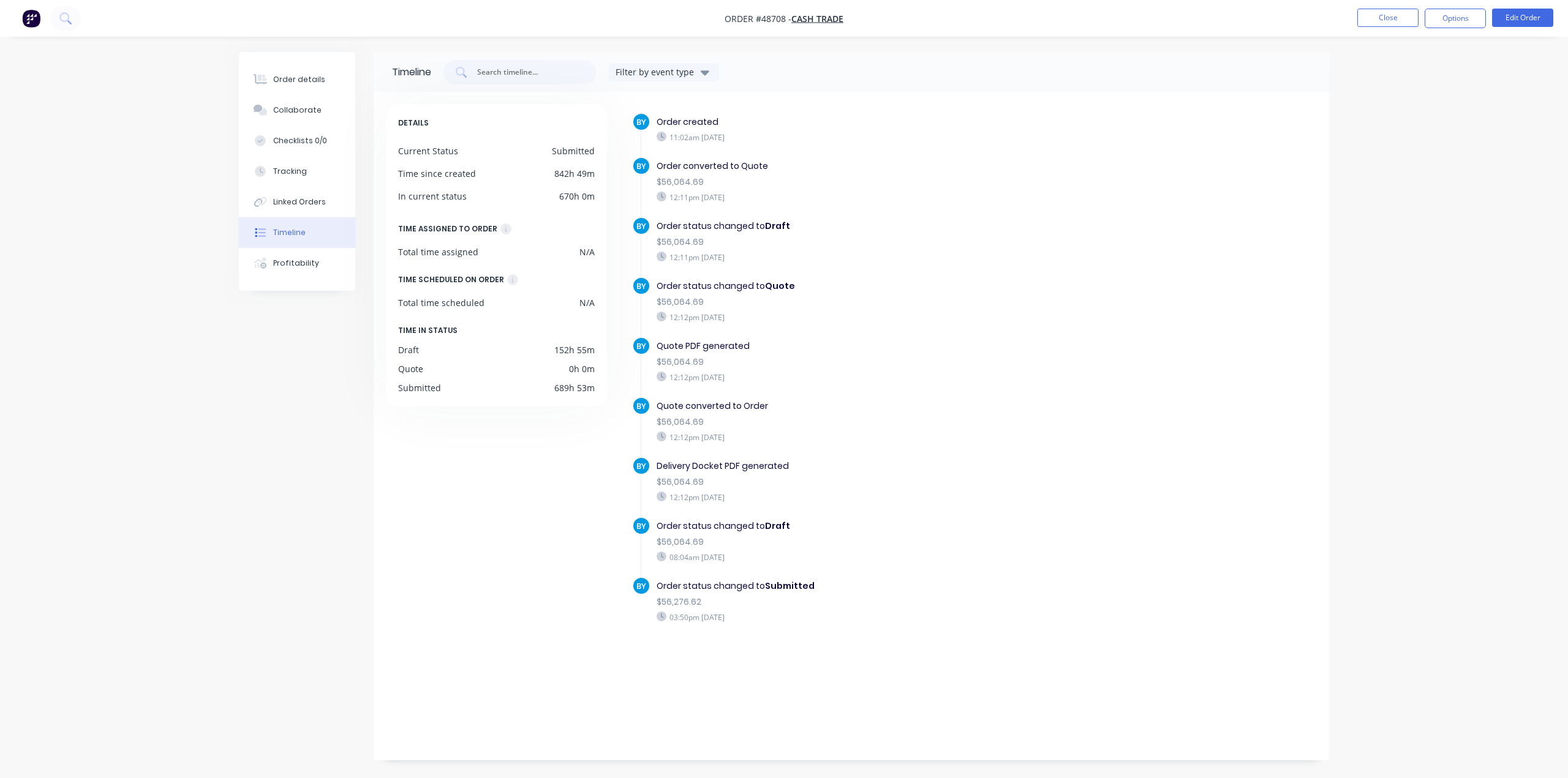
click at [852, 527] on div "Order status changed to Draft" at bounding box center [869, 527] width 423 height 13
drag, startPoint x: 736, startPoint y: 520, endPoint x: 850, endPoint y: 518, distance: 114.0
click at [847, 520] on div "Order status changed to Draft" at bounding box center [869, 527] width 423 height 13
click at [871, 522] on div "Order status changed to Draft" at bounding box center [869, 527] width 423 height 13
click at [870, 521] on div "Order status changed to Draft" at bounding box center [869, 527] width 423 height 13
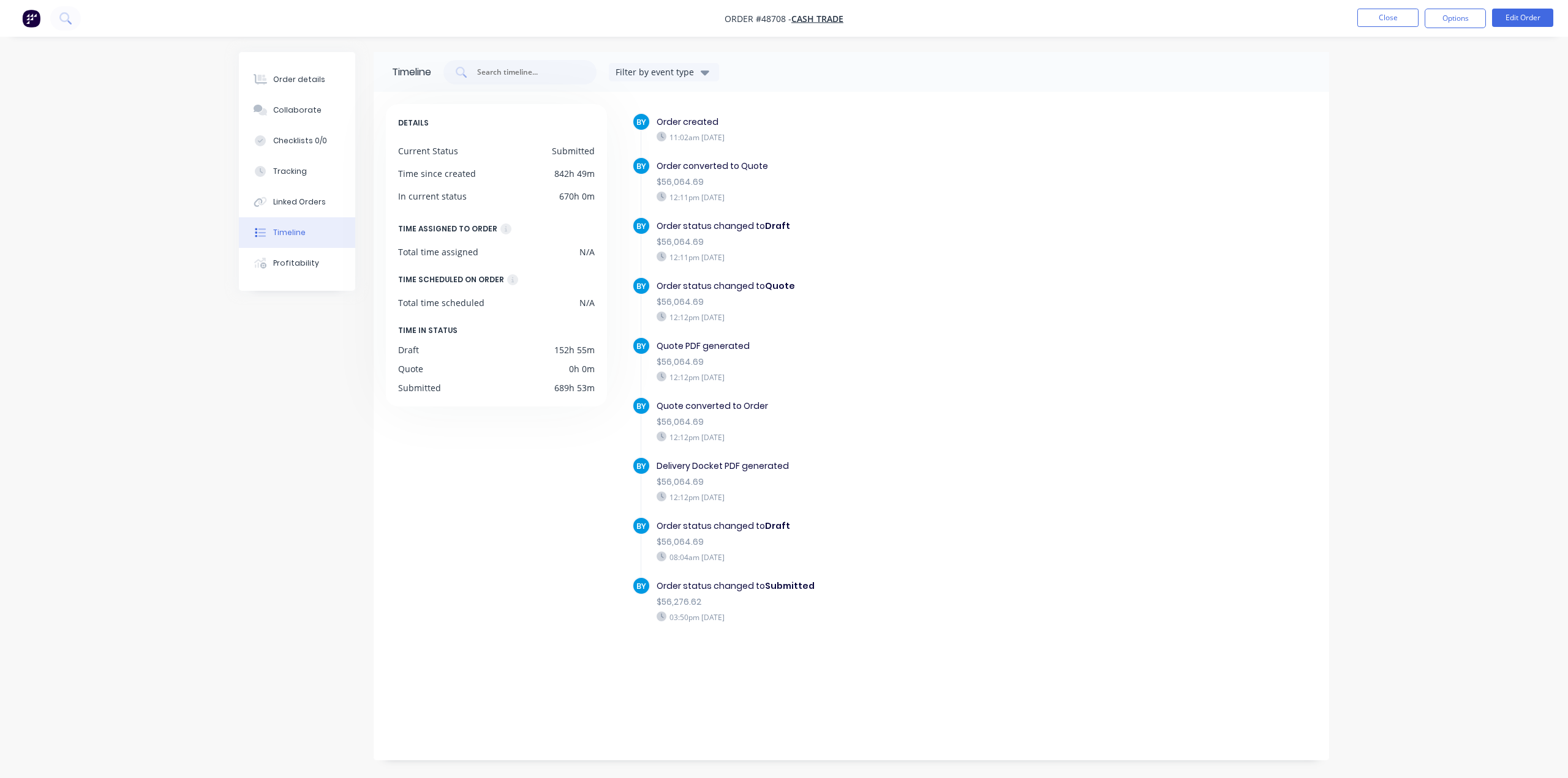
click at [802, 483] on div "$56,064.69" at bounding box center [869, 482] width 423 height 13
click at [354, 676] on div "Timeline Filter by event type DETAILS Current Status Submitted Time since creat…" at bounding box center [784, 406] width 1090 height 708
click at [674, 669] on div "BY Order created 11:02am Monday 01/09/25 BY Order converted to Quote $56,064.69…" at bounding box center [968, 422] width 698 height 638
click at [621, 648] on div "BY Order created 11:02am Monday 01/09/25 BY Order converted to Quote $56,064.69…" at bounding box center [968, 422] width 698 height 638
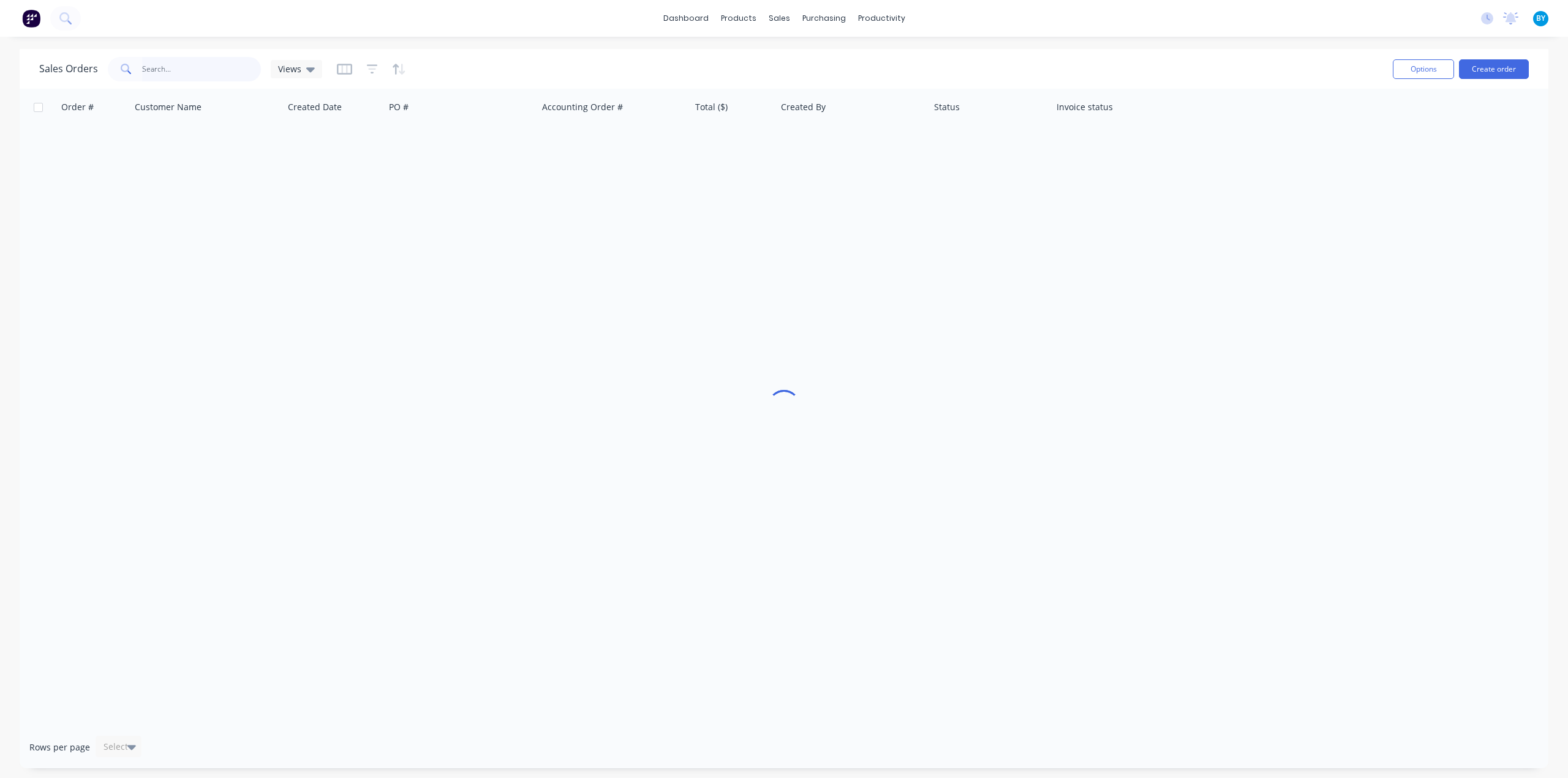
click at [169, 71] on input "text" at bounding box center [202, 69] width 119 height 24
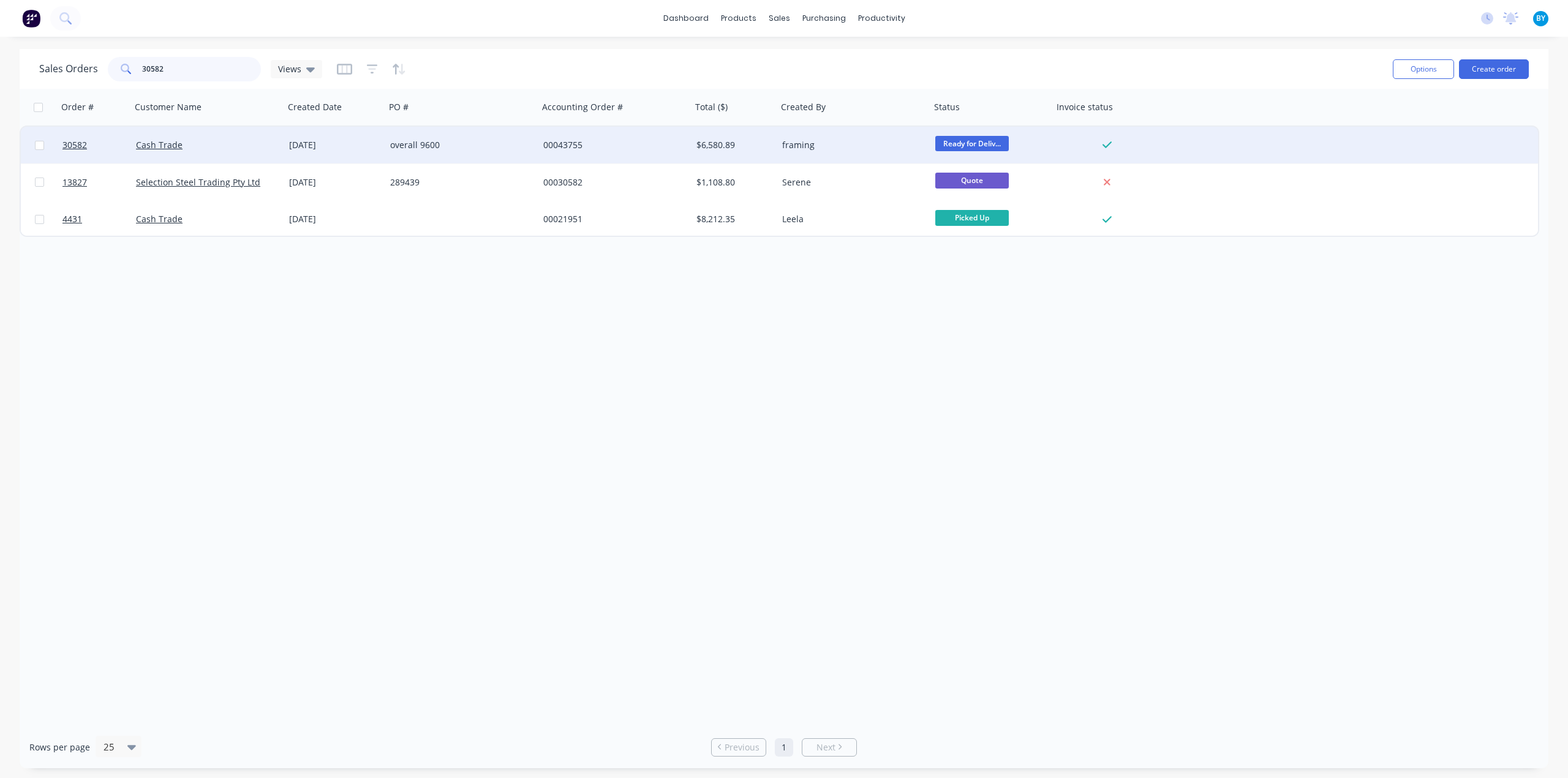
type input "30582"
click at [231, 149] on div "Cash Trade" at bounding box center [204, 146] width 136 height 13
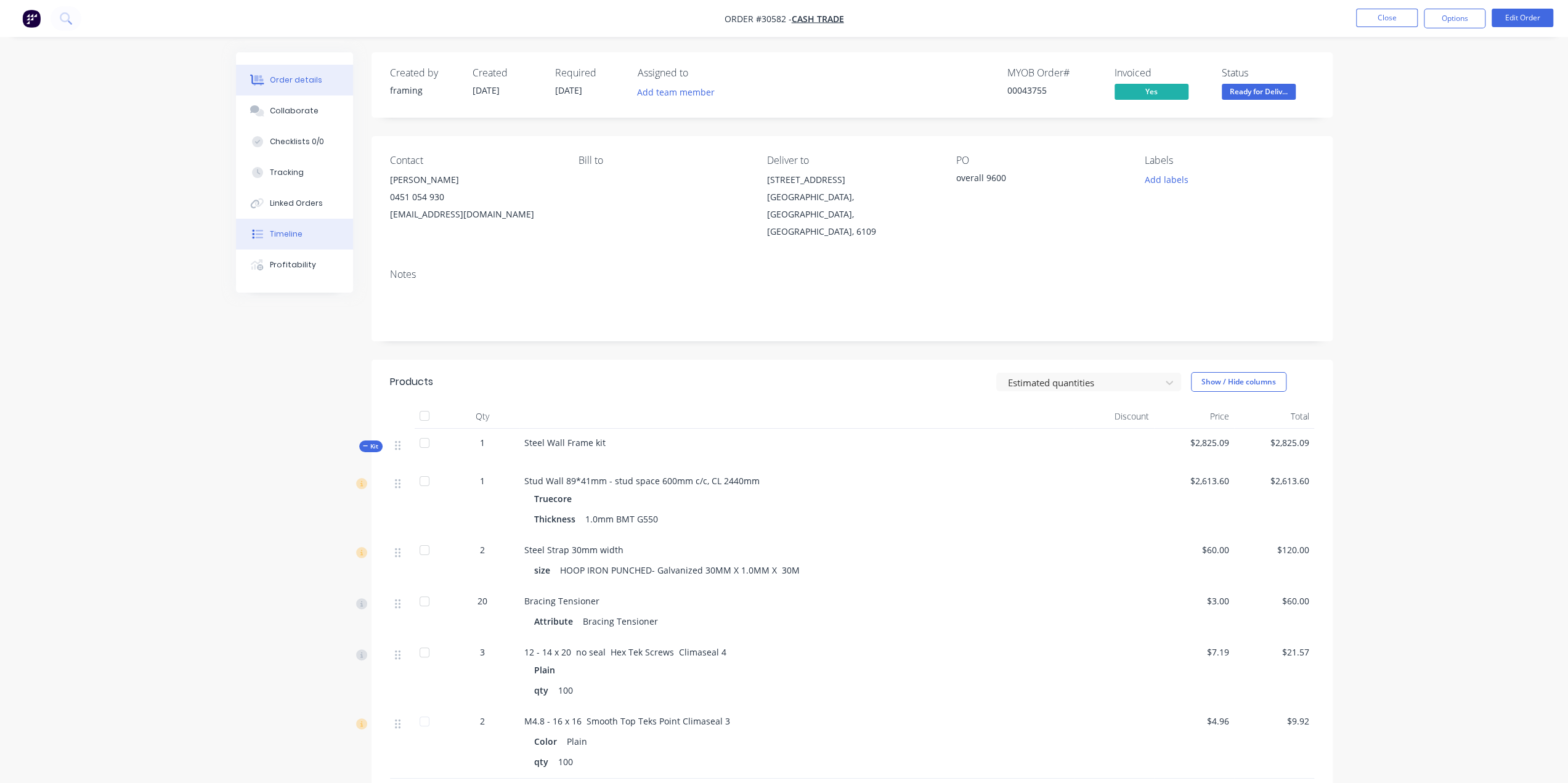
click at [283, 232] on div "Timeline" at bounding box center [287, 234] width 33 height 11
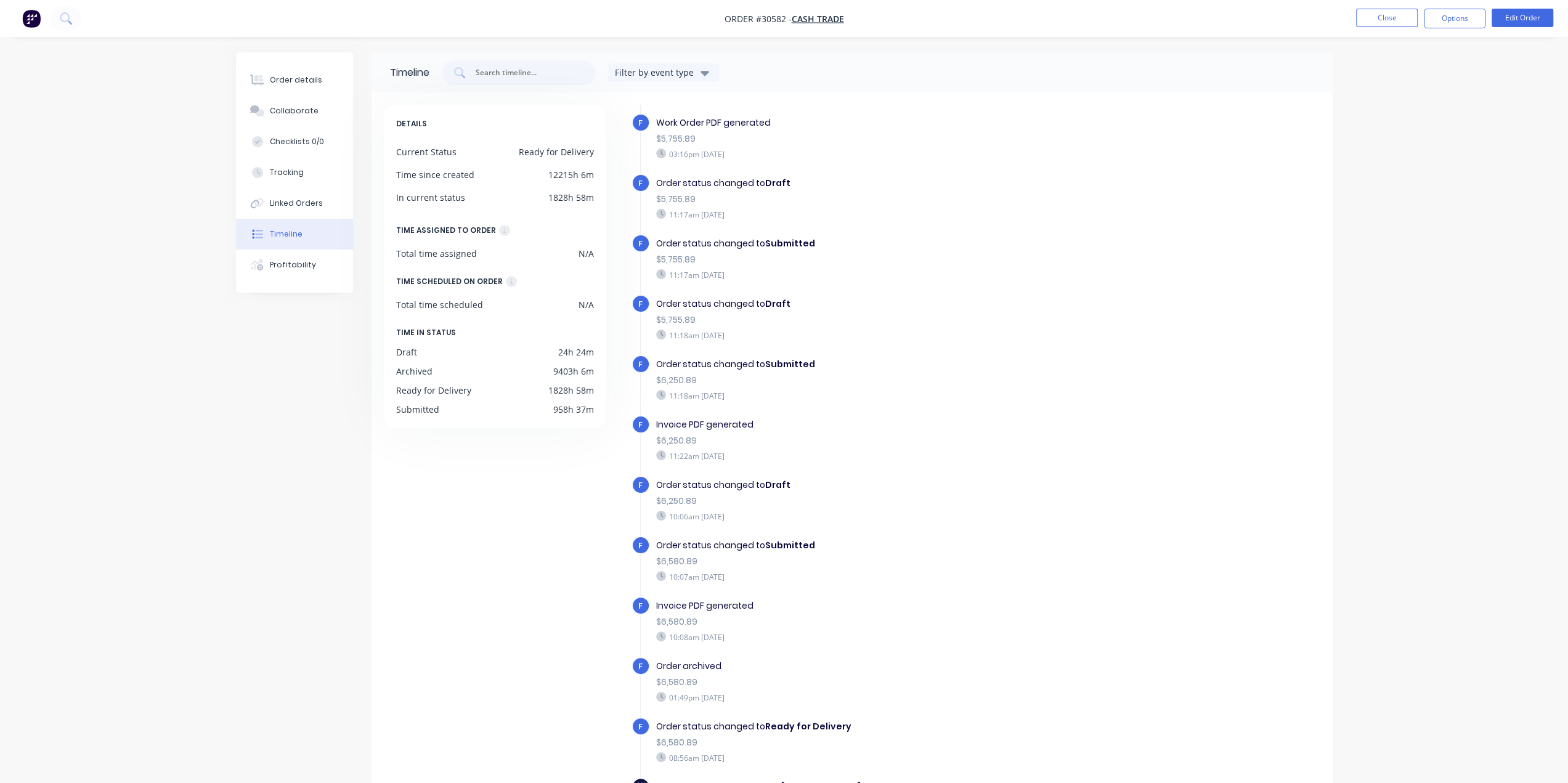
scroll to position [239, 0]
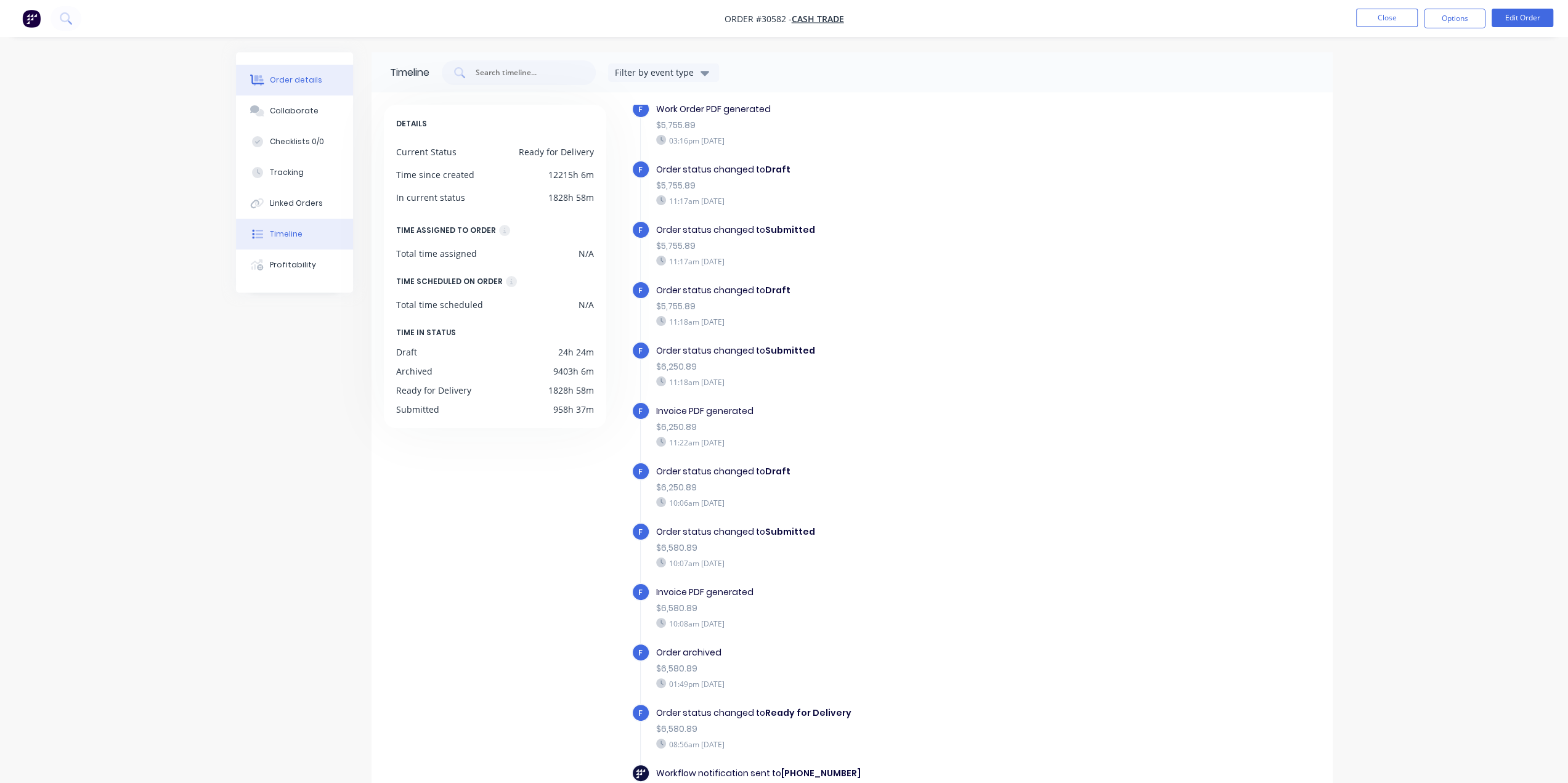
click at [310, 86] on button "Order details" at bounding box center [294, 80] width 117 height 31
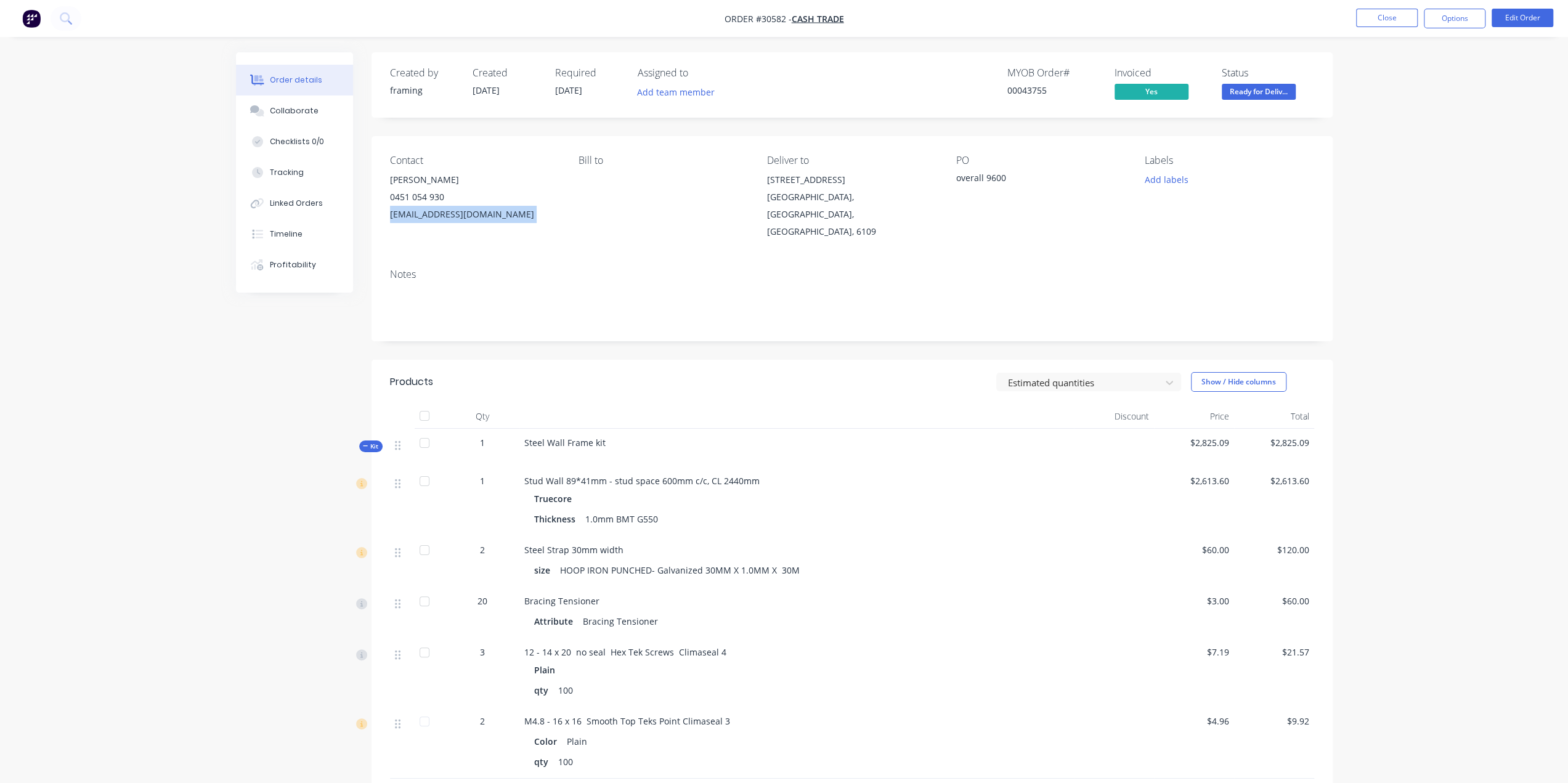
drag, startPoint x: 387, startPoint y: 219, endPoint x: 595, endPoint y: 223, distance: 208.0
click at [582, 218] on div "Contact [PERSON_NAME] [PHONE_NUMBER] [EMAIL_ADDRESS][DOMAIN_NAME] Bill to Deliv…" at bounding box center [852, 198] width 961 height 123
click at [615, 228] on div "Contact [PERSON_NAME] [PHONE_NUMBER] [EMAIL_ADDRESS][DOMAIN_NAME] Bill to Deliv…" at bounding box center [852, 198] width 961 height 123
drag, startPoint x: 562, startPoint y: 222, endPoint x: 379, endPoint y: 225, distance: 183.0
click at [379, 225] on div "Contact [PERSON_NAME] [PHONE_NUMBER] [EMAIL_ADDRESS][DOMAIN_NAME] Bill to Deliv…" at bounding box center [852, 198] width 961 height 123
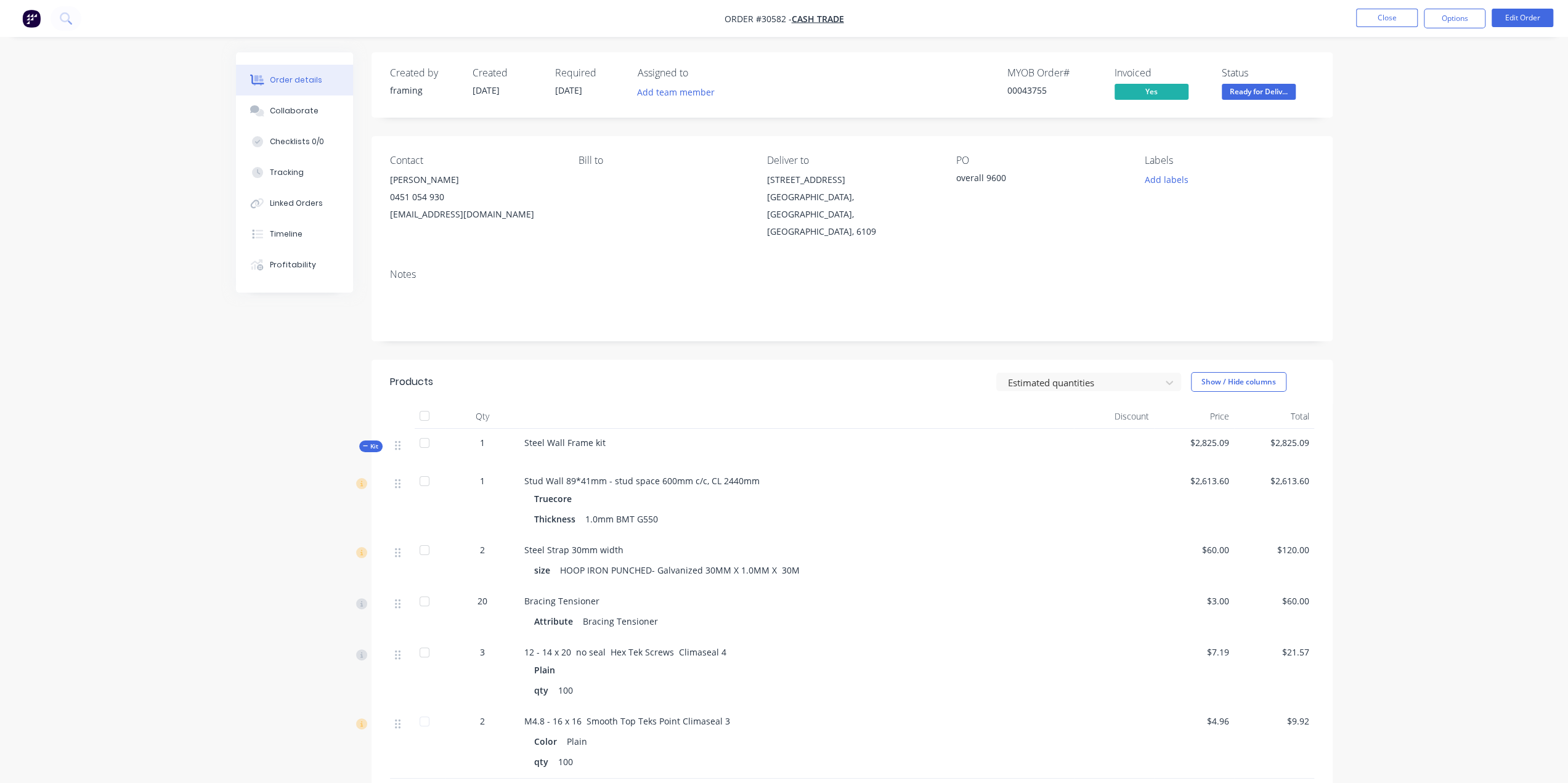
copy div "[EMAIL_ADDRESS][DOMAIN_NAME]"
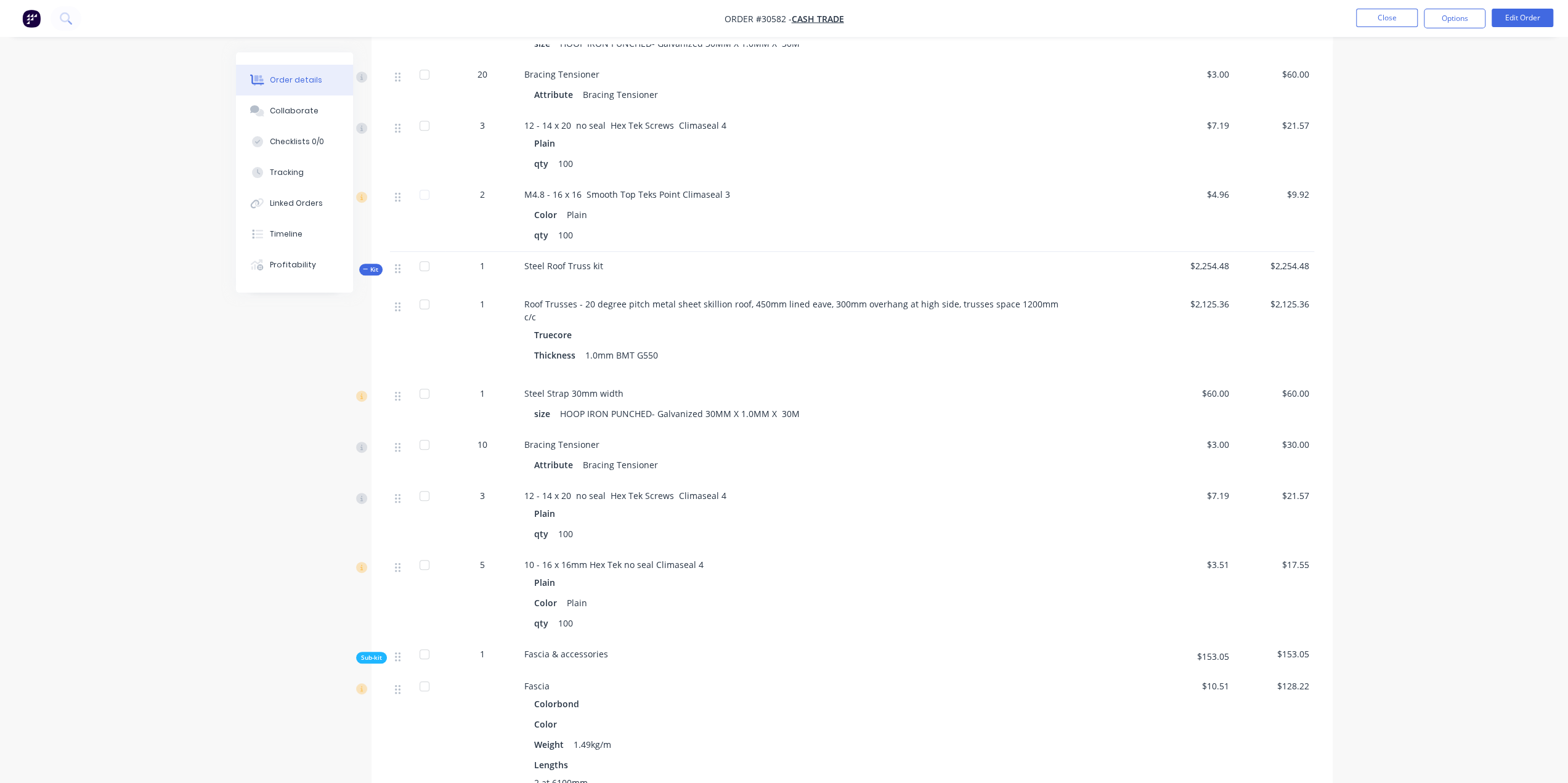
scroll to position [260, 0]
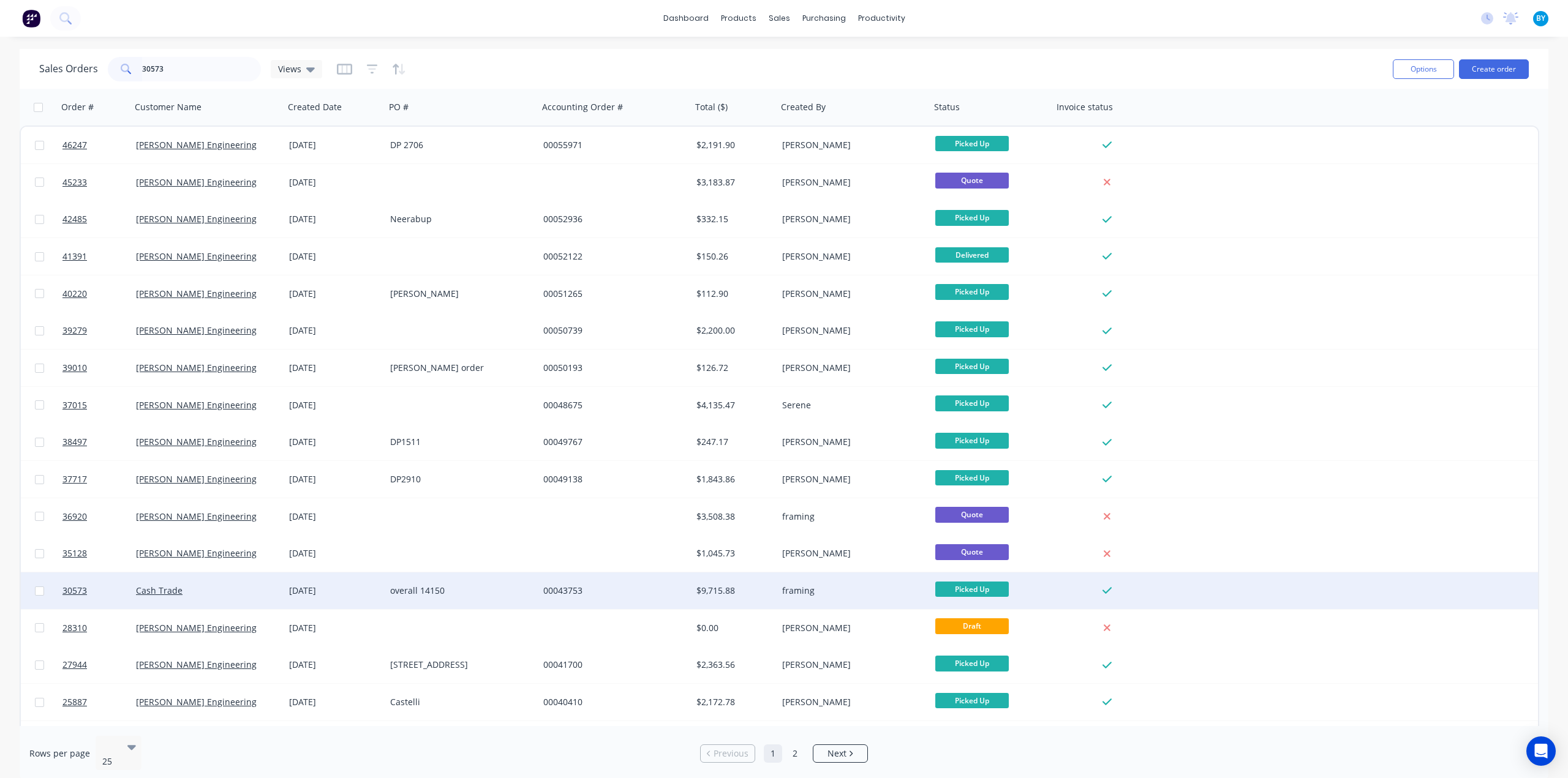
type input "30573"
click at [253, 601] on div "Cash Trade" at bounding box center [207, 591] width 153 height 37
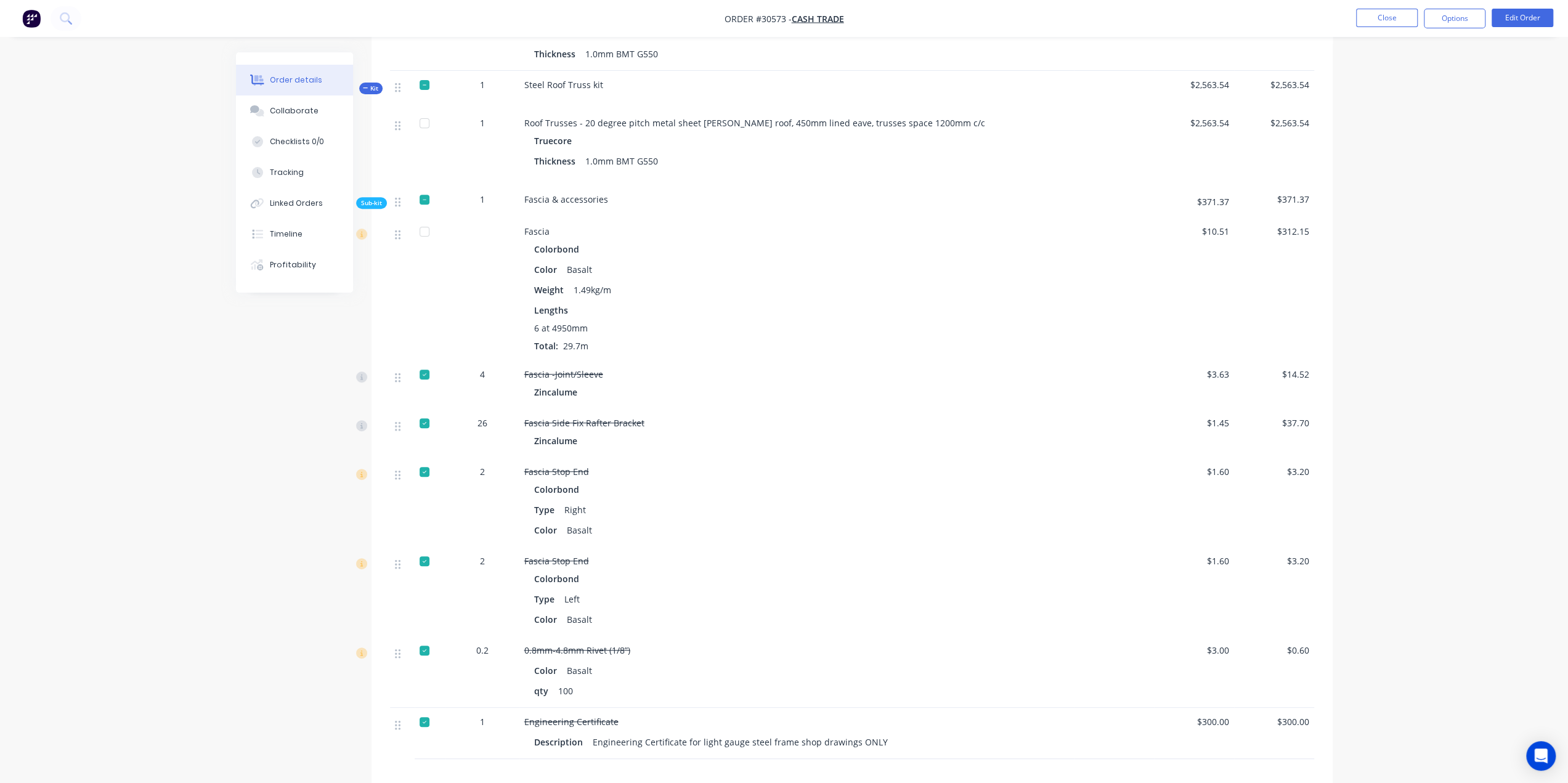
scroll to position [327, 0]
